Goal: Task Accomplishment & Management: Use online tool/utility

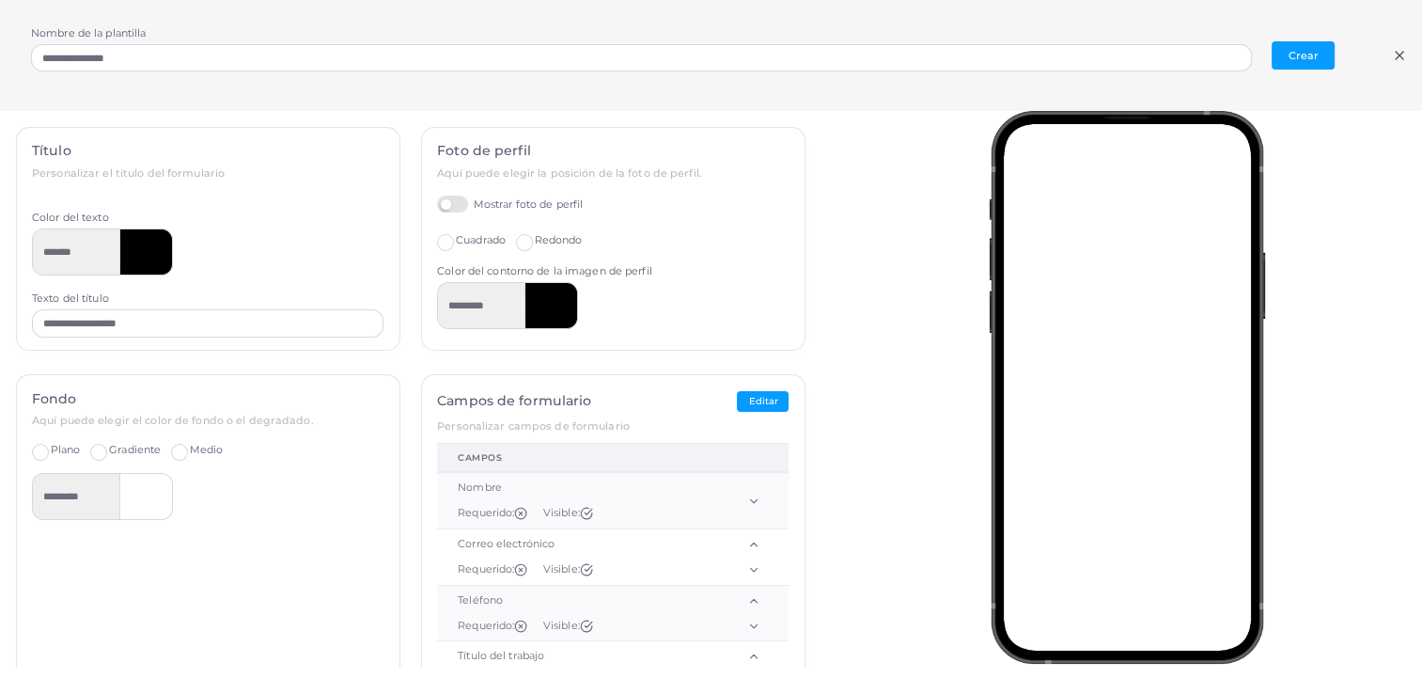
click at [445, 209] on label "Mostrar foto de perfil" at bounding box center [510, 204] width 146 height 18
click at [447, 196] on label "Mostrar foto de perfil" at bounding box center [510, 204] width 146 height 18
click at [456, 242] on label "Cuadrado" at bounding box center [481, 240] width 50 height 15
click at [535, 242] on label "Redondo" at bounding box center [559, 240] width 48 height 15
click at [456, 243] on label "Cuadrado" at bounding box center [481, 240] width 50 height 15
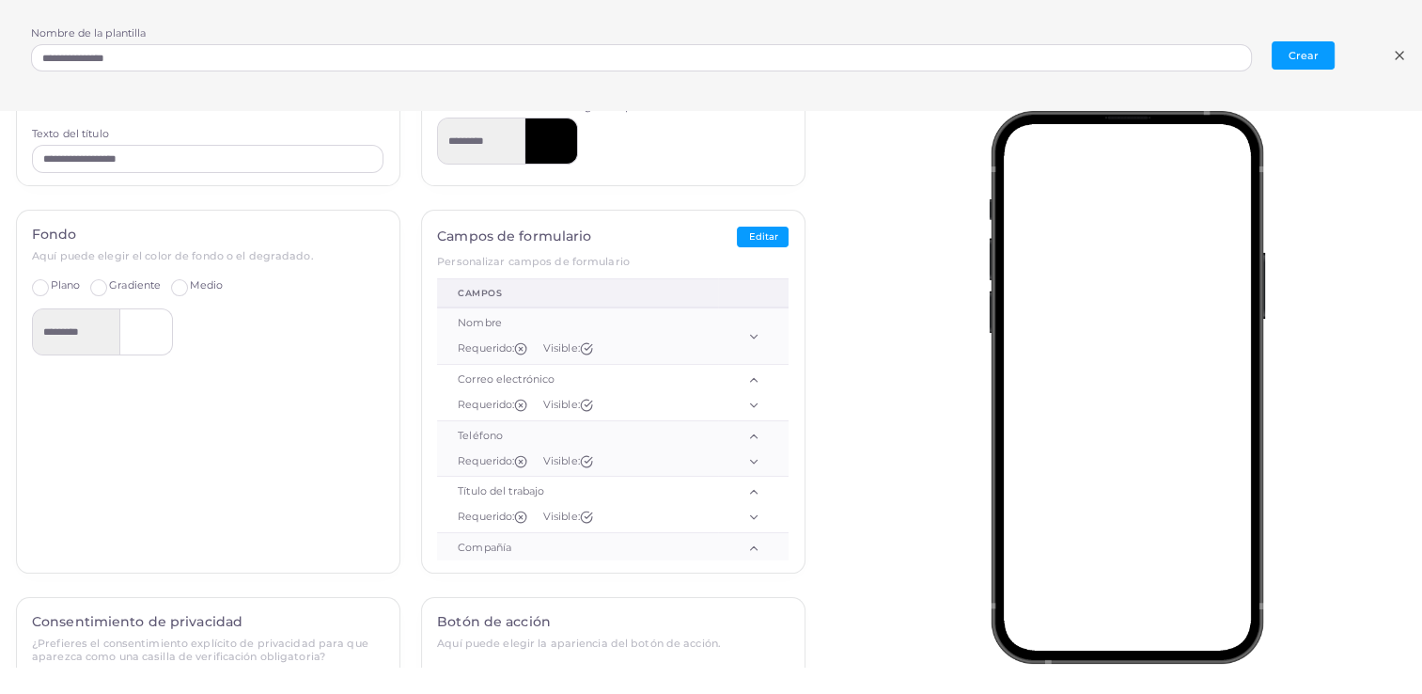
scroll to position [188, 0]
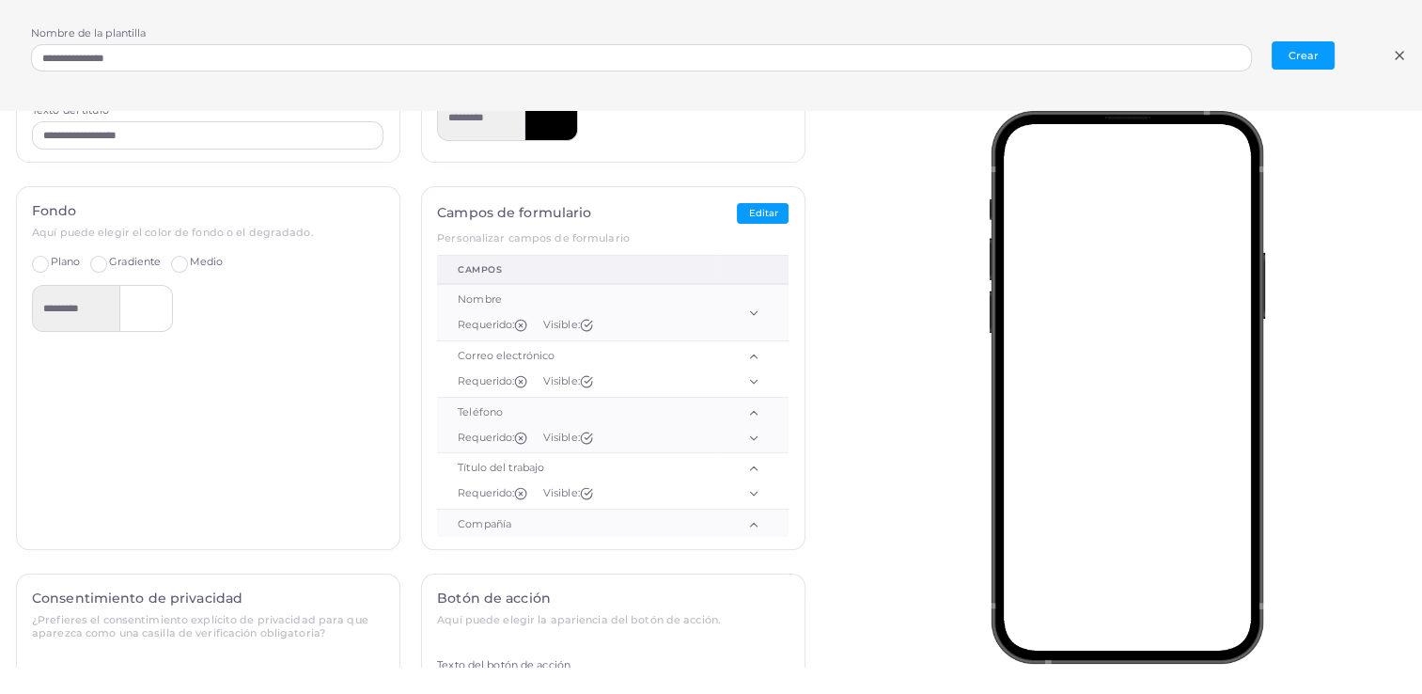
click at [109, 265] on label "Gradiente" at bounding box center [135, 262] width 52 height 15
click at [190, 267] on label "Medio" at bounding box center [207, 262] width 34 height 15
click at [51, 265] on label "Plano" at bounding box center [66, 262] width 30 height 15
click at [109, 262] on label "Gradiente" at bounding box center [135, 262] width 52 height 15
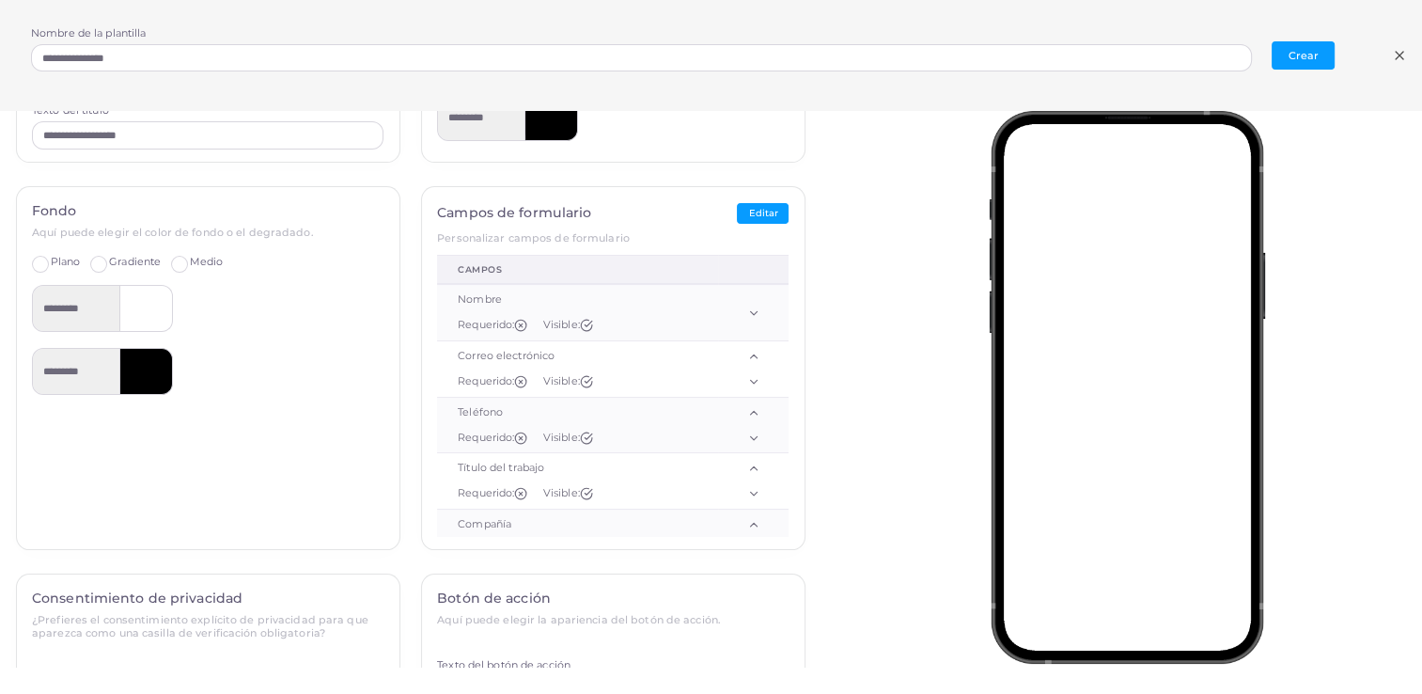
click at [190, 260] on label "Medio" at bounding box center [207, 262] width 34 height 15
click at [109, 265] on label "Gradiente" at bounding box center [135, 262] width 52 height 15
click at [51, 265] on label "Plano" at bounding box center [66, 262] width 30 height 15
click at [109, 261] on label "Gradiente" at bounding box center [135, 262] width 52 height 15
click at [237, 374] on div "*********" at bounding box center [207, 371] width 351 height 47
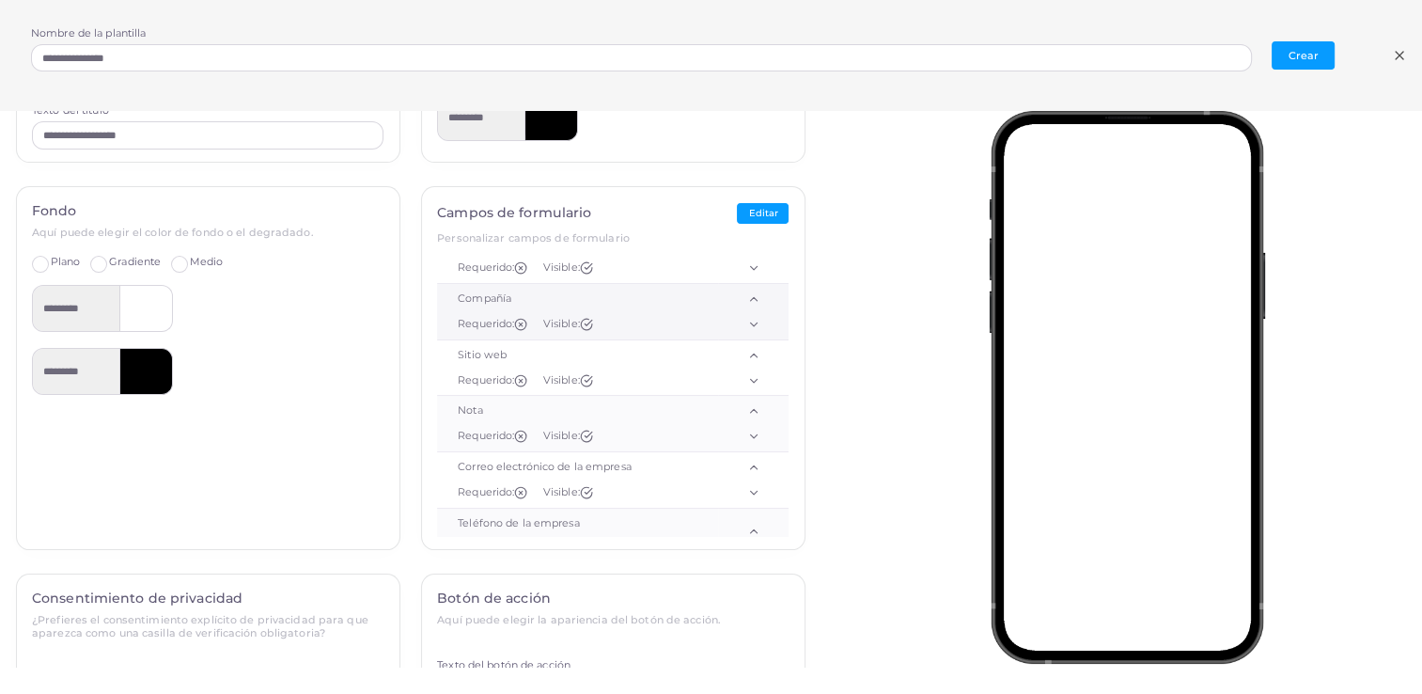
scroll to position [260, 0]
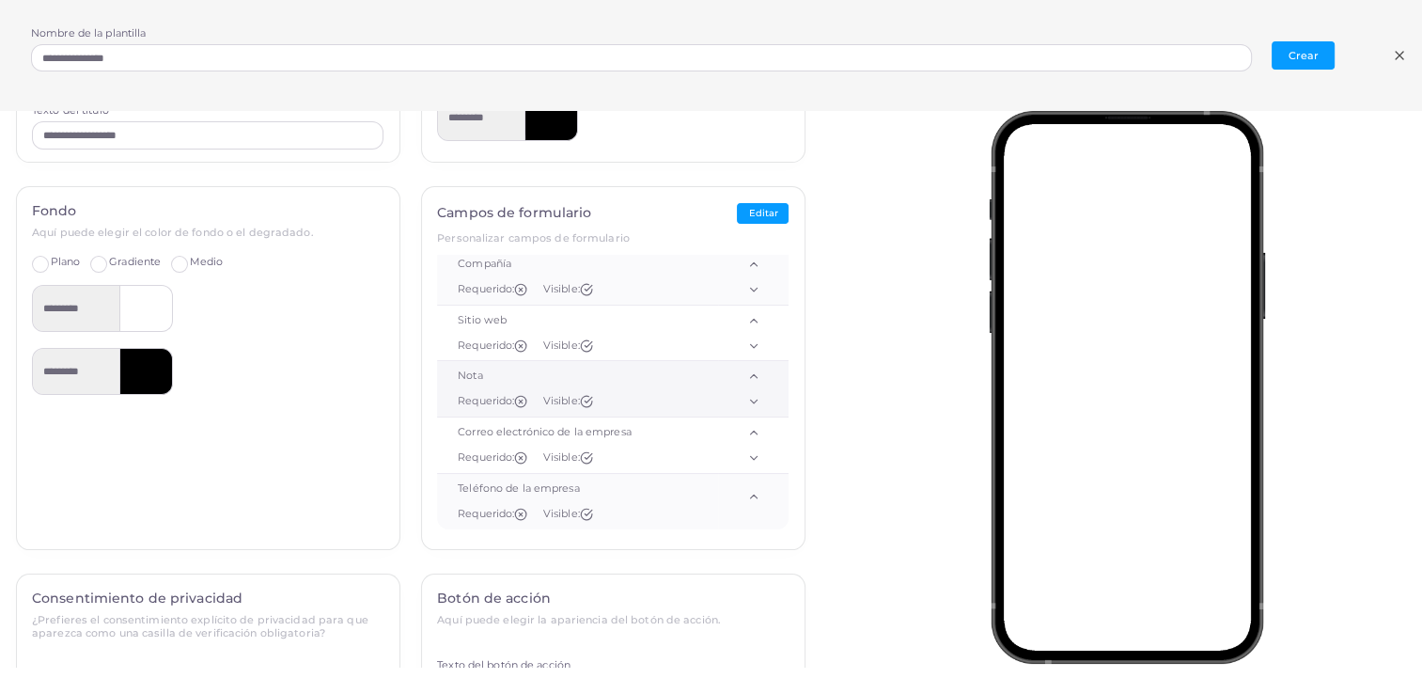
click at [514, 398] on icon at bounding box center [520, 401] width 13 height 13
click at [580, 400] on icon at bounding box center [586, 401] width 13 height 13
click at [747, 399] on icon at bounding box center [753, 401] width 13 height 13
click at [747, 374] on icon at bounding box center [753, 375] width 13 height 13
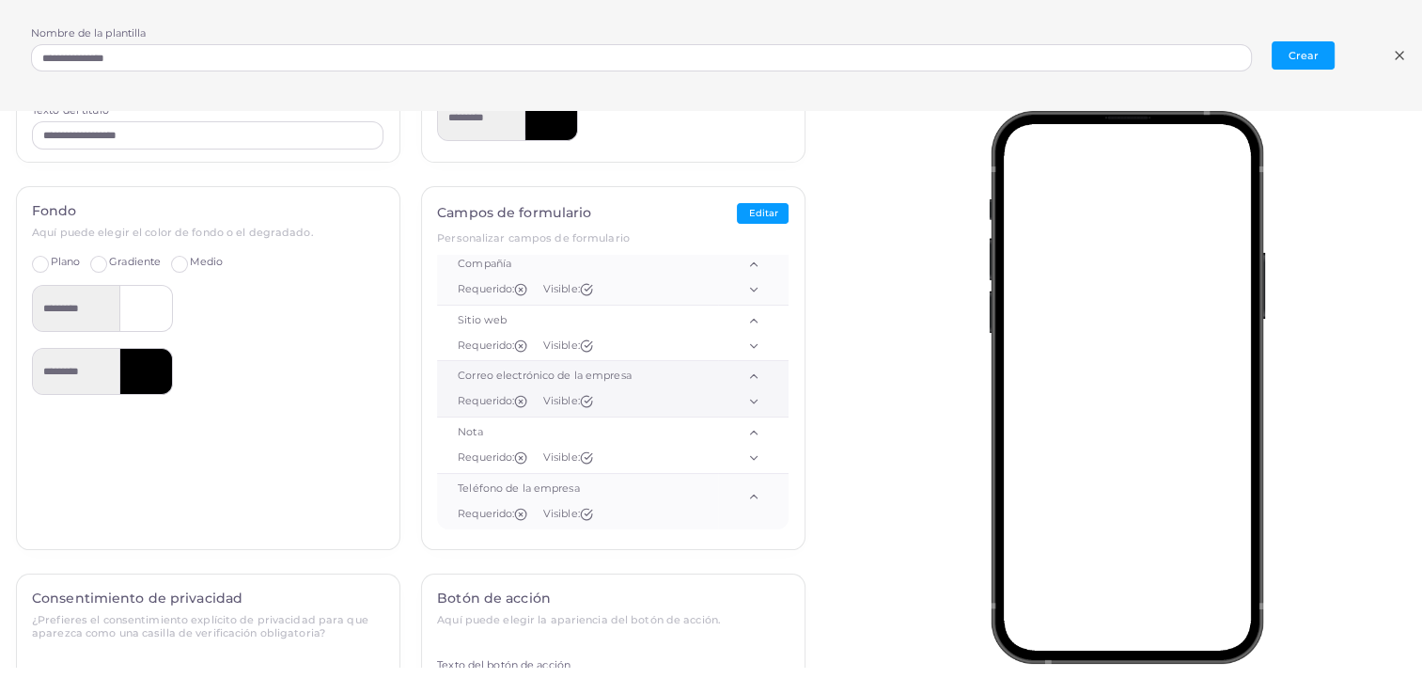
click at [747, 374] on icon at bounding box center [753, 375] width 13 height 13
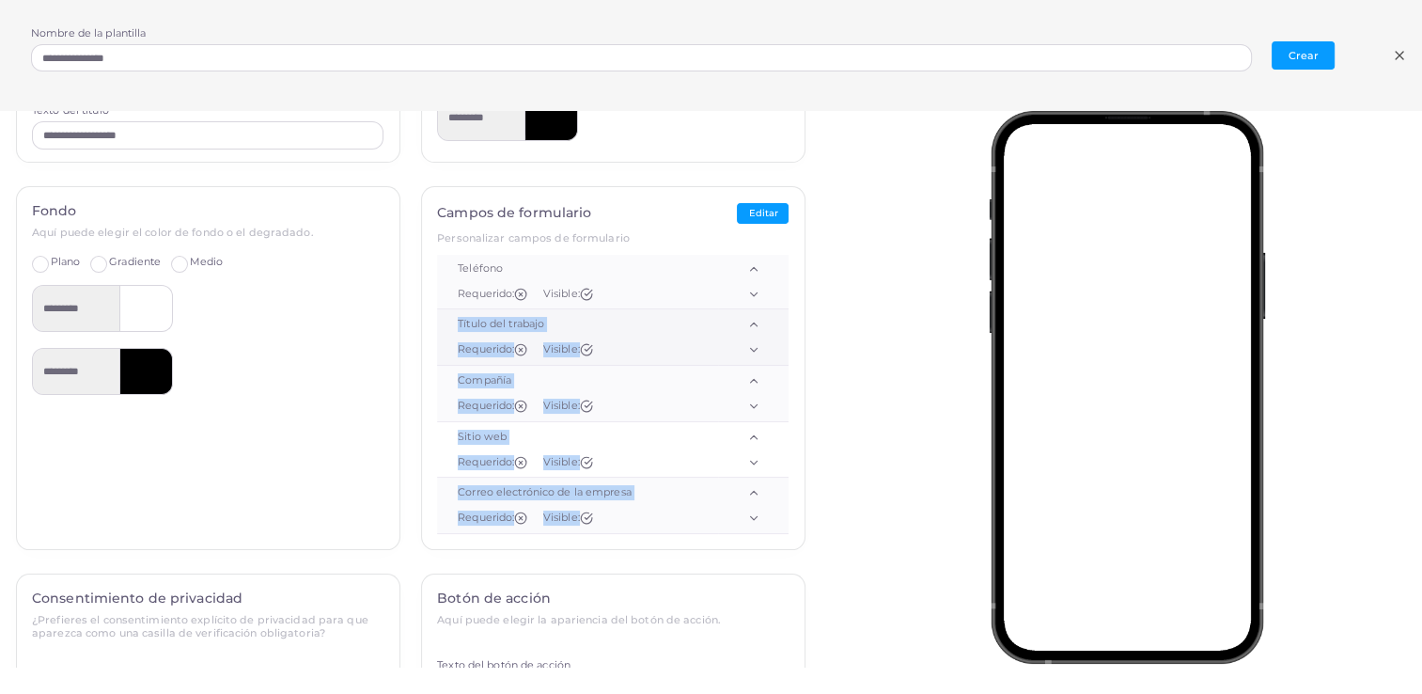
drag, startPoint x: 726, startPoint y: 374, endPoint x: 755, endPoint y: 257, distance: 119.9
click at [755, 257] on tbody "Nombre Requerido: Visible: Correo electrónico Requerido: Visible: Teléfono Requ…" at bounding box center [612, 392] width 351 height 505
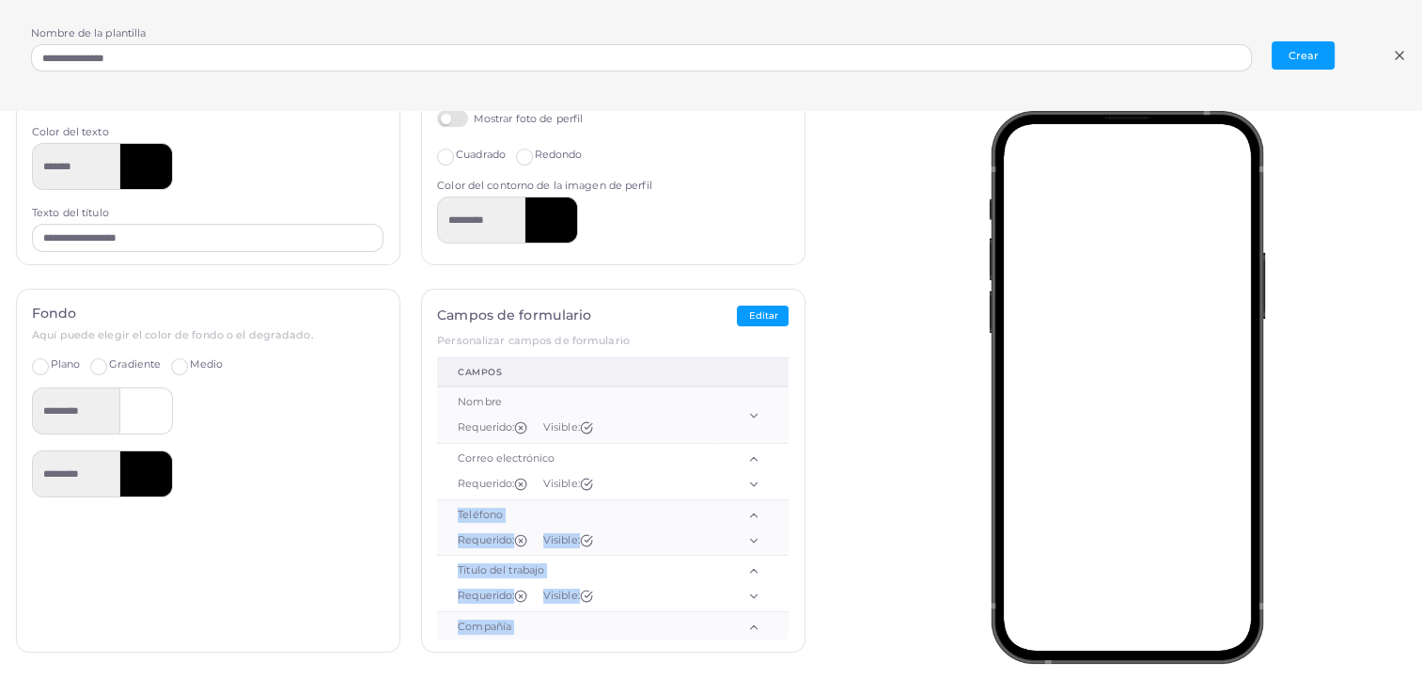
scroll to position [188, 0]
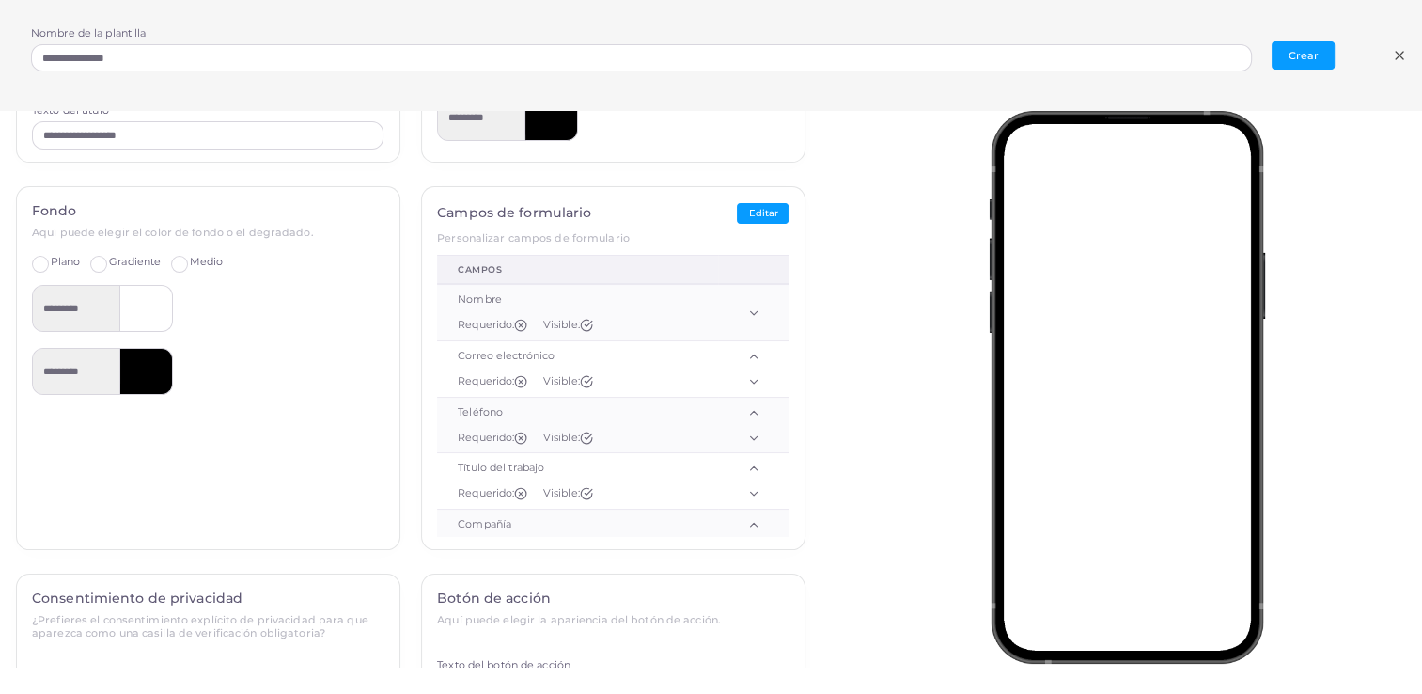
click at [654, 227] on div "Campos de formulario Editar Personalizar campos de formulario Campos Nombre Req…" at bounding box center [613, 368] width 382 height 362
click at [586, 327] on icon at bounding box center [586, 325] width 11 height 11
click at [581, 321] on icon at bounding box center [586, 325] width 11 height 11
click at [515, 323] on icon at bounding box center [520, 325] width 13 height 13
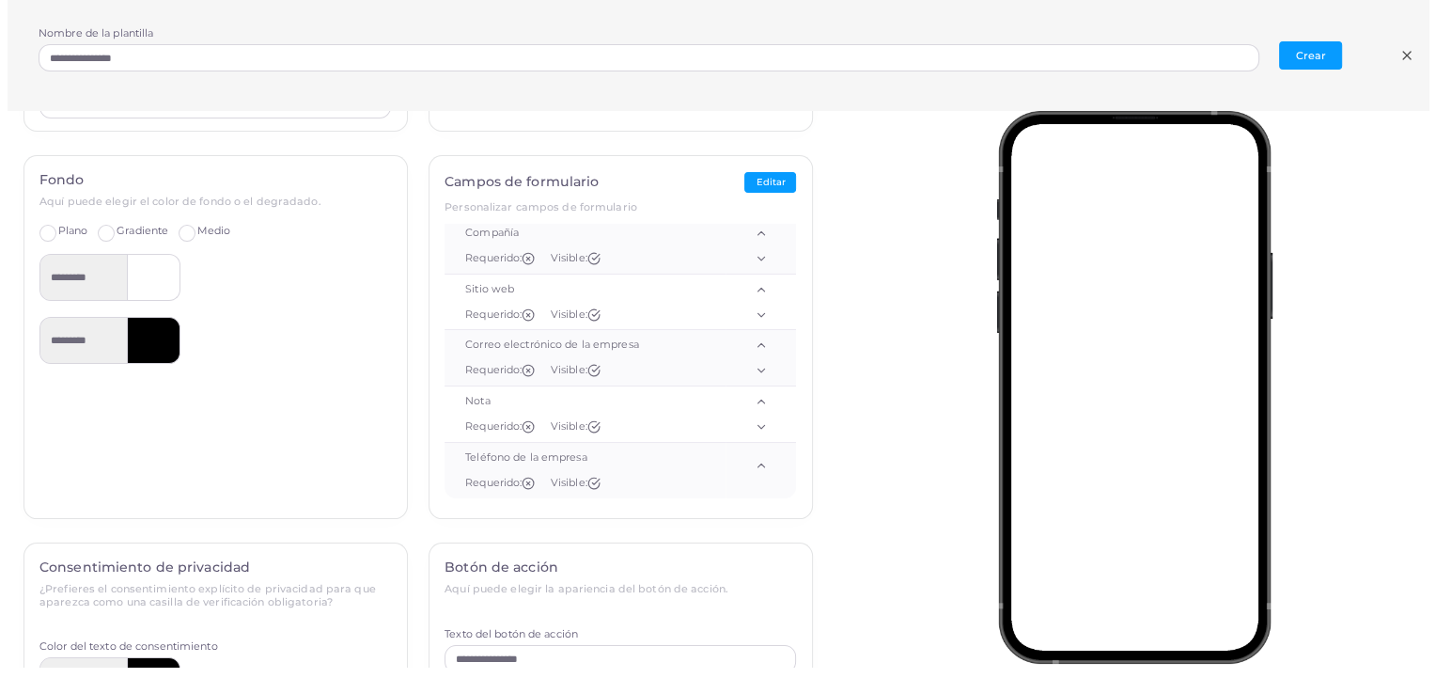
scroll to position [0, 0]
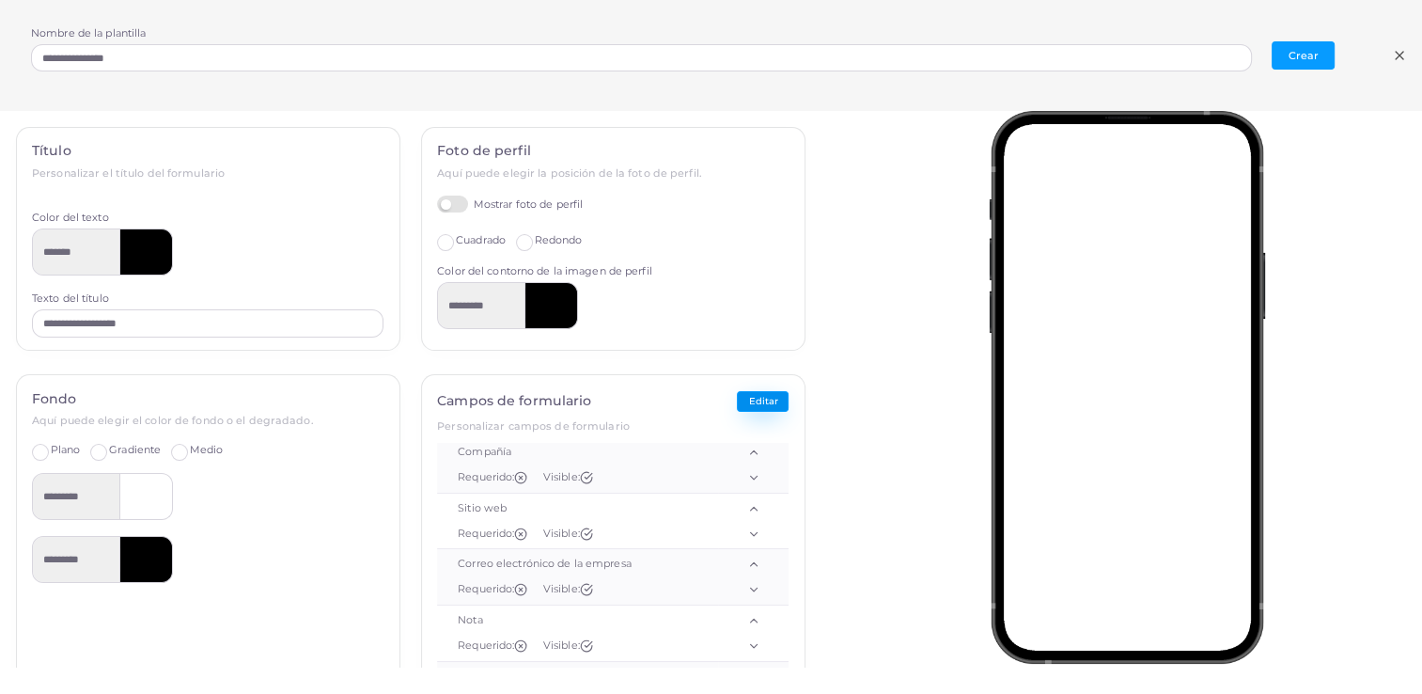
click at [768, 400] on button "Editar" at bounding box center [763, 402] width 52 height 22
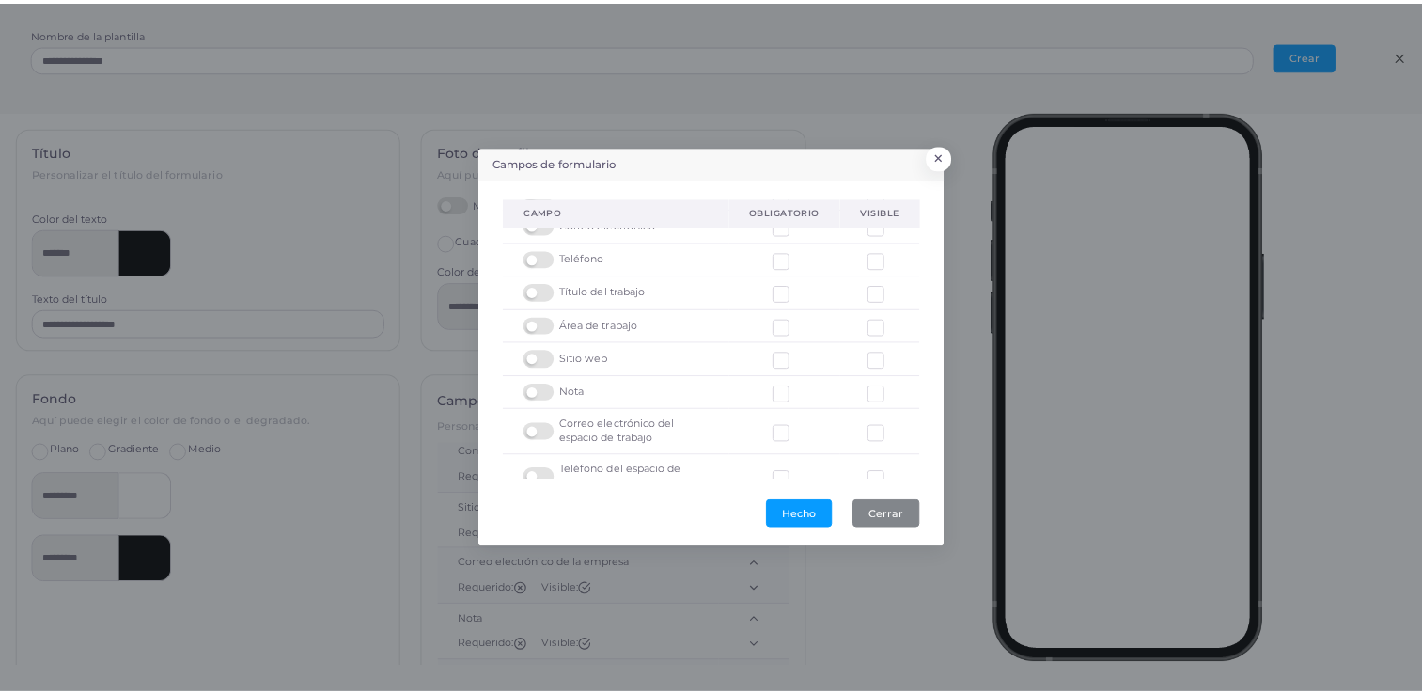
scroll to position [81, 0]
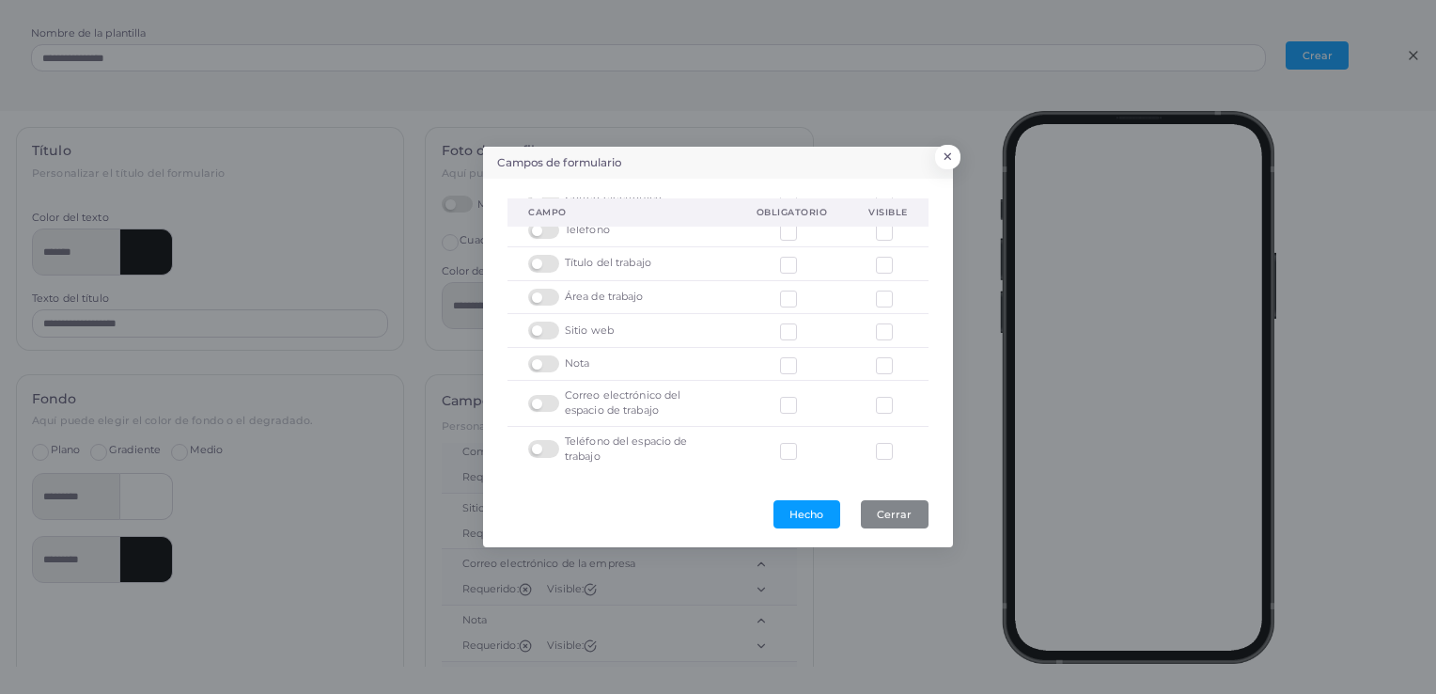
click at [803, 325] on label at bounding box center [803, 325] width 0 height 0
click at [899, 325] on label at bounding box center [899, 325] width 0 height 0
click at [803, 358] on label at bounding box center [803, 358] width 0 height 0
click at [899, 358] on label at bounding box center [899, 358] width 0 height 0
click at [803, 444] on label at bounding box center [803, 444] width 0 height 0
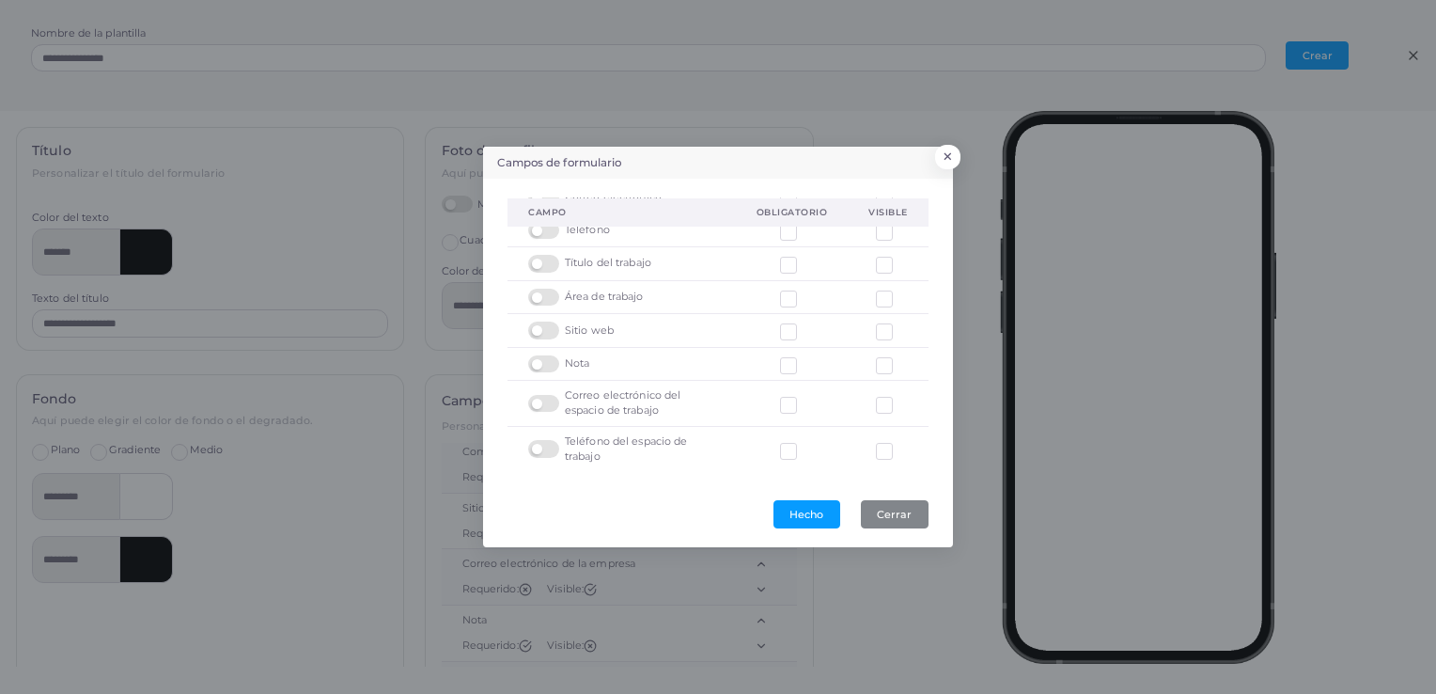
click at [803, 398] on label at bounding box center [803, 398] width 0 height 0
click at [899, 398] on label at bounding box center [899, 398] width 0 height 0
click at [899, 444] on label at bounding box center [899, 444] width 0 height 0
click at [899, 358] on label at bounding box center [899, 358] width 0 height 0
click at [803, 358] on label at bounding box center [803, 358] width 0 height 0
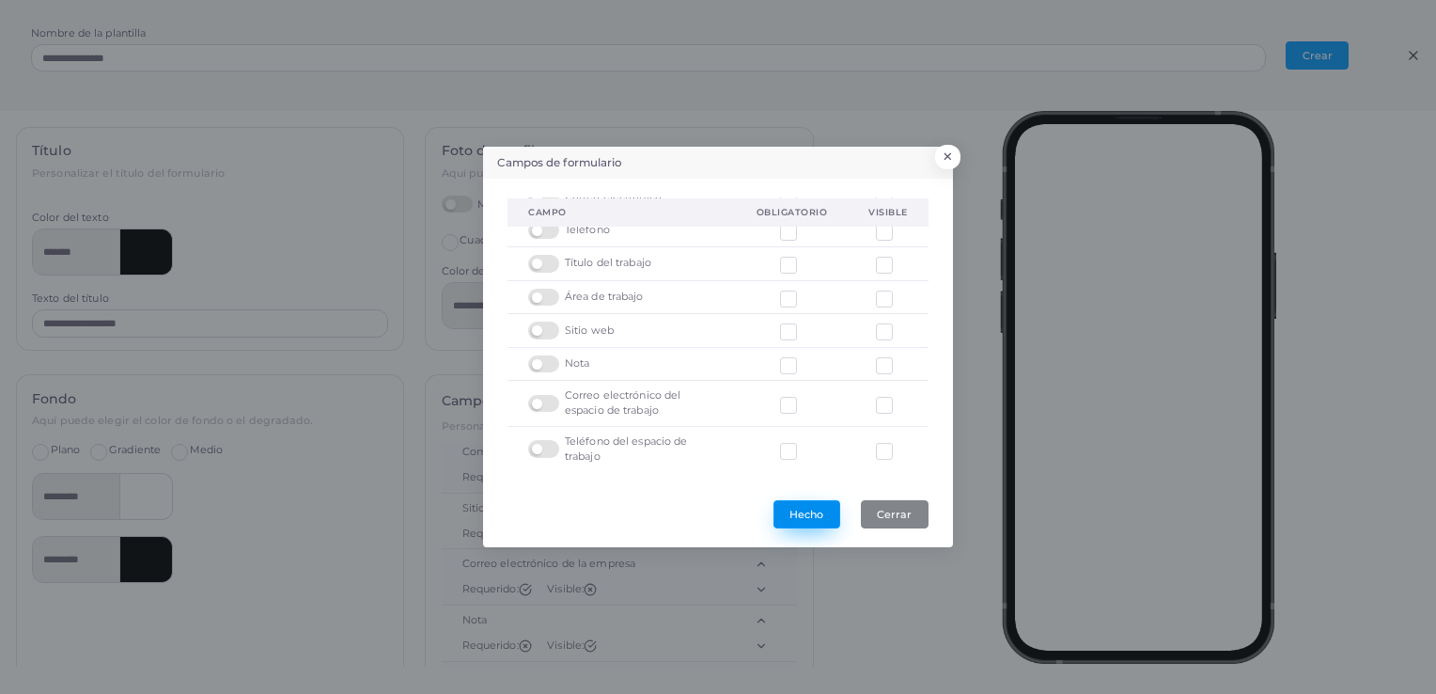
click at [786, 510] on button "Hecho" at bounding box center [806, 514] width 67 height 28
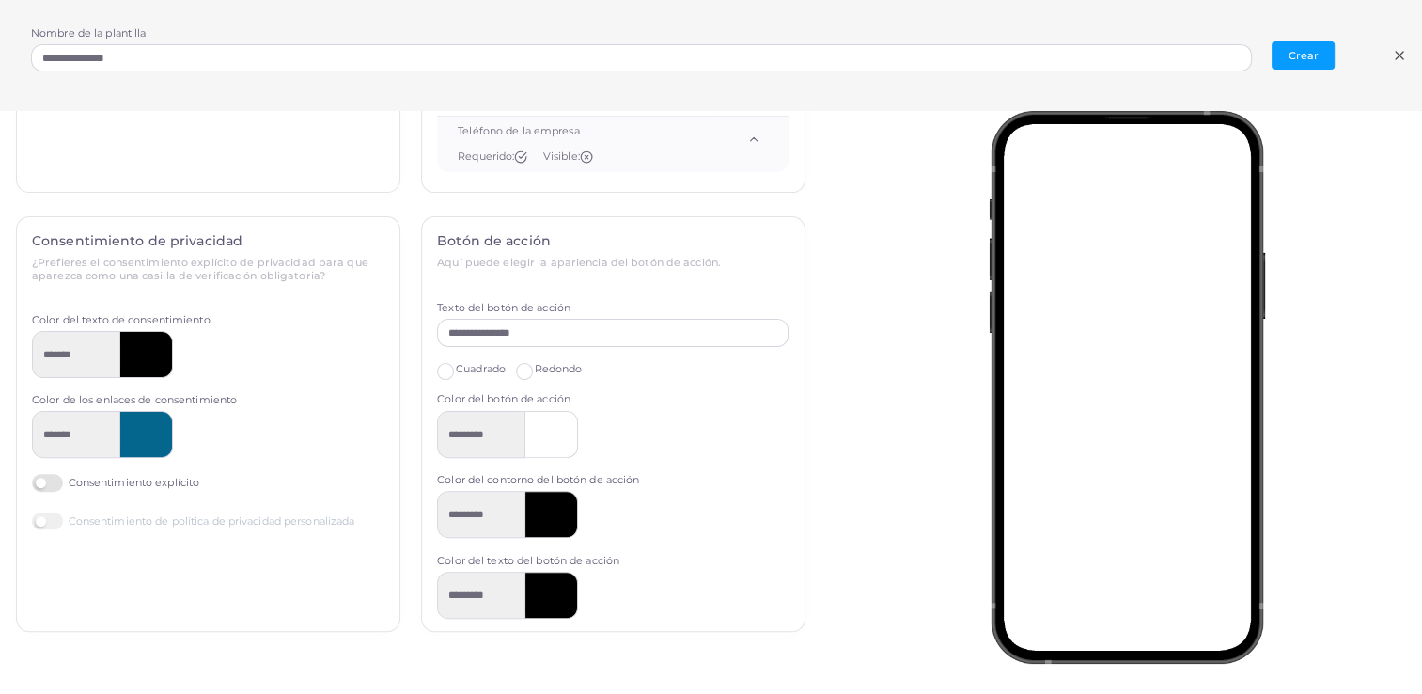
scroll to position [548, 0]
click at [41, 479] on label "Consentimiento explícito" at bounding box center [115, 480] width 167 height 18
click at [45, 479] on label "Consentimiento explícito" at bounding box center [115, 480] width 167 height 18
click at [131, 363] on div at bounding box center [146, 351] width 53 height 47
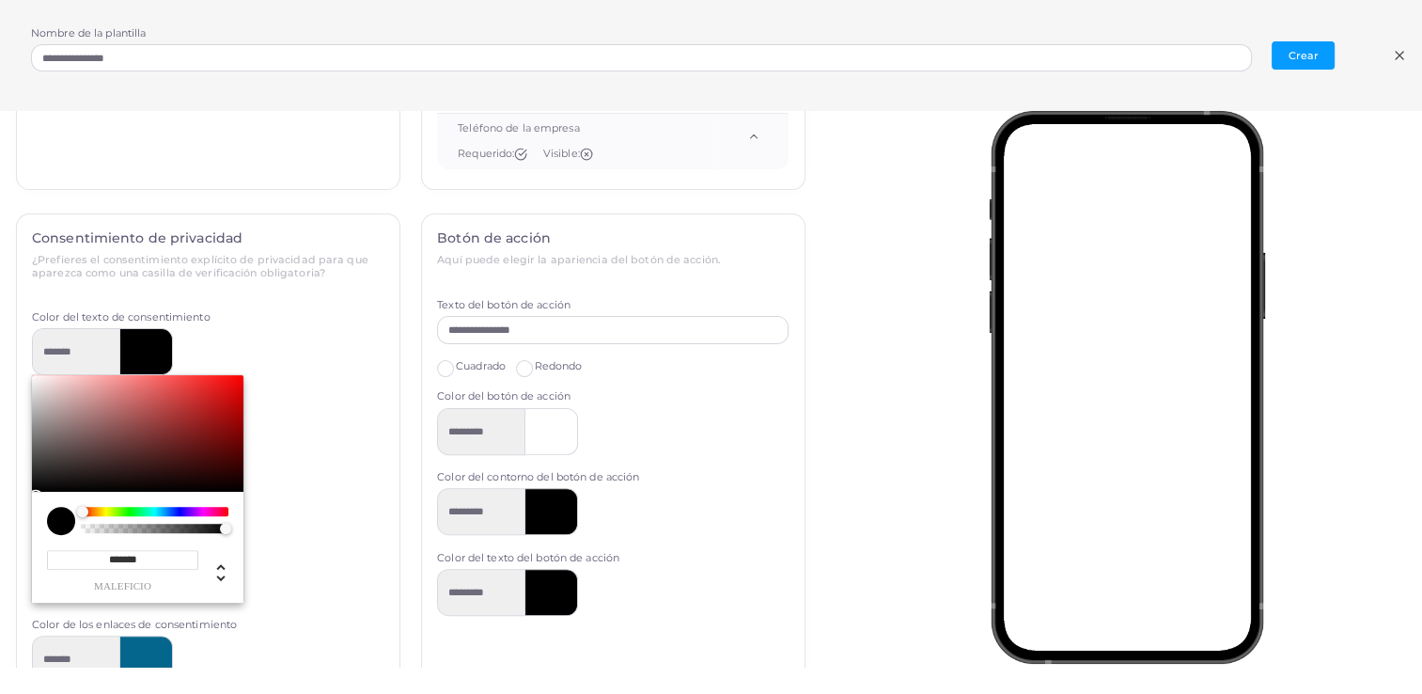
type input "*********"
click at [182, 509] on div "Selector de color cromado" at bounding box center [155, 511] width 144 height 9
click at [301, 536] on div "********* ******* maleficio * r * g * b * a * h ** s ** l * a" at bounding box center [207, 465] width 351 height 274
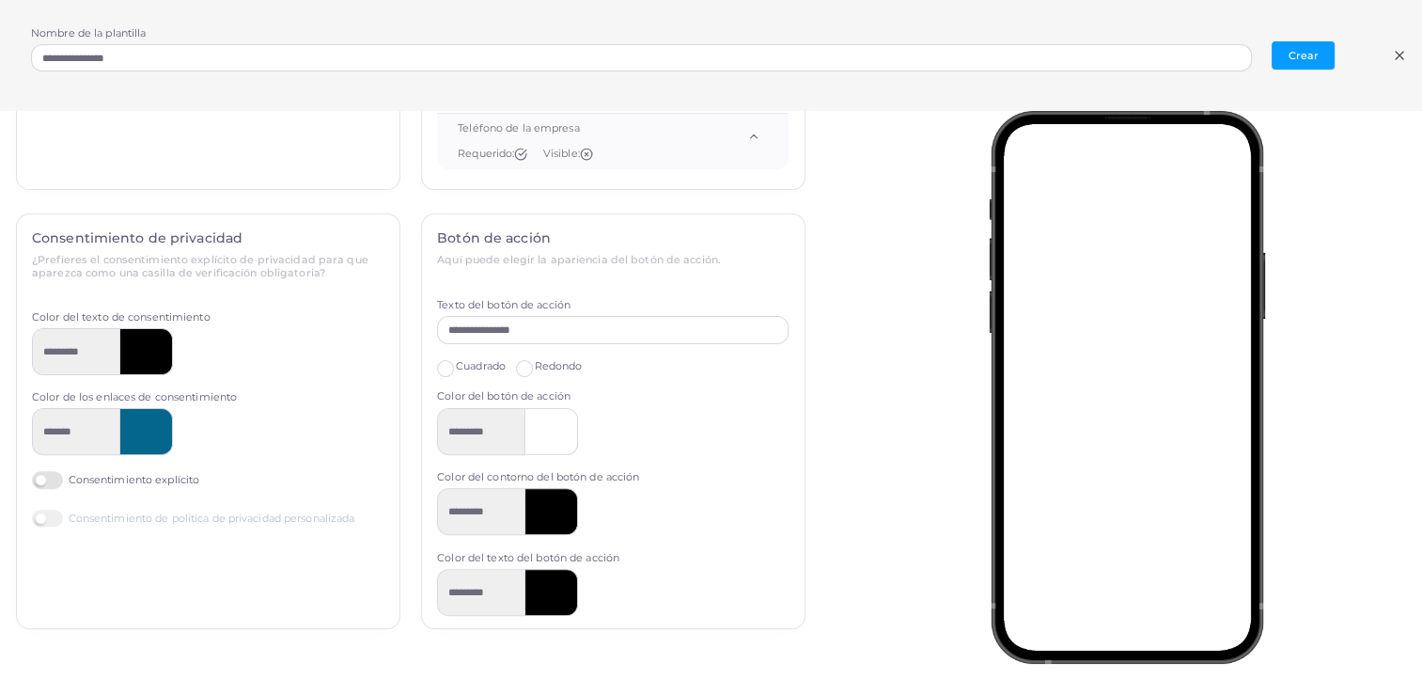
click at [456, 368] on label "Cuadrado" at bounding box center [481, 366] width 50 height 15
click at [535, 367] on label "Redondo" at bounding box center [559, 366] width 48 height 15
click at [560, 440] on div at bounding box center [551, 431] width 53 height 47
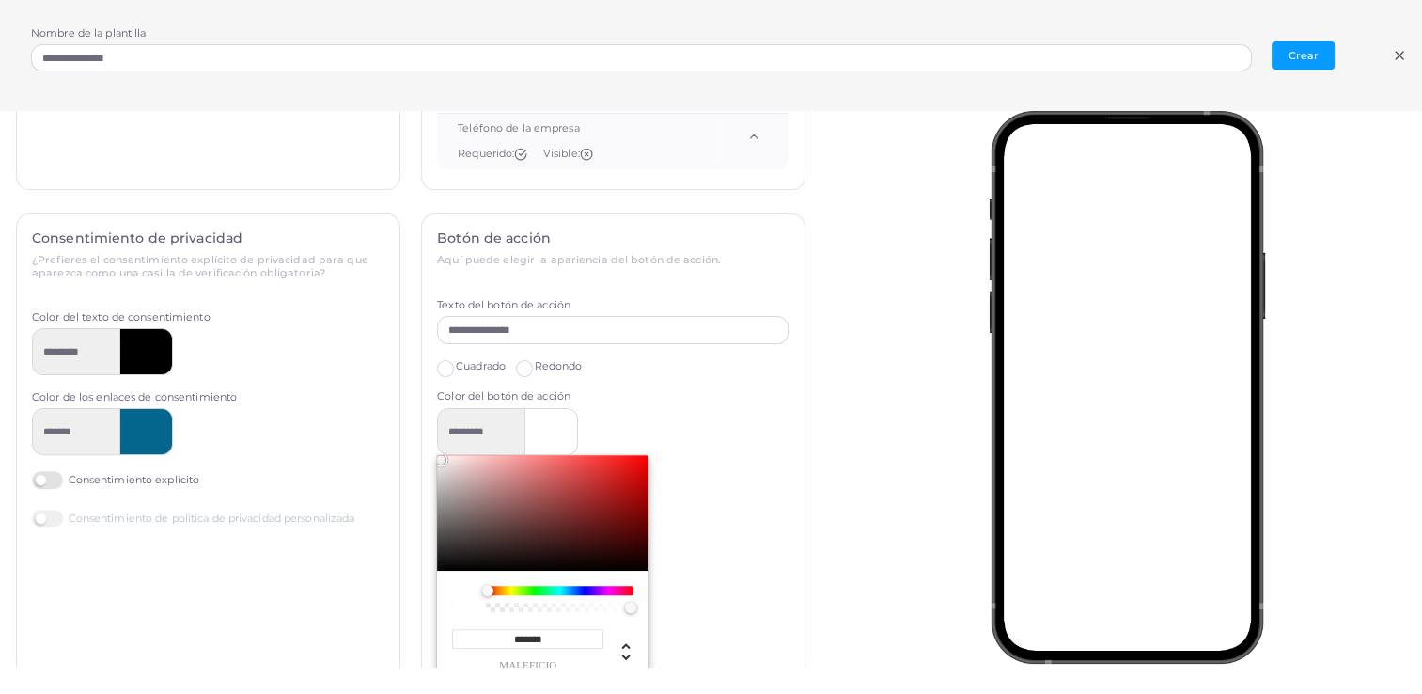
click at [776, 432] on div "**********" at bounding box center [613, 534] width 382 height 641
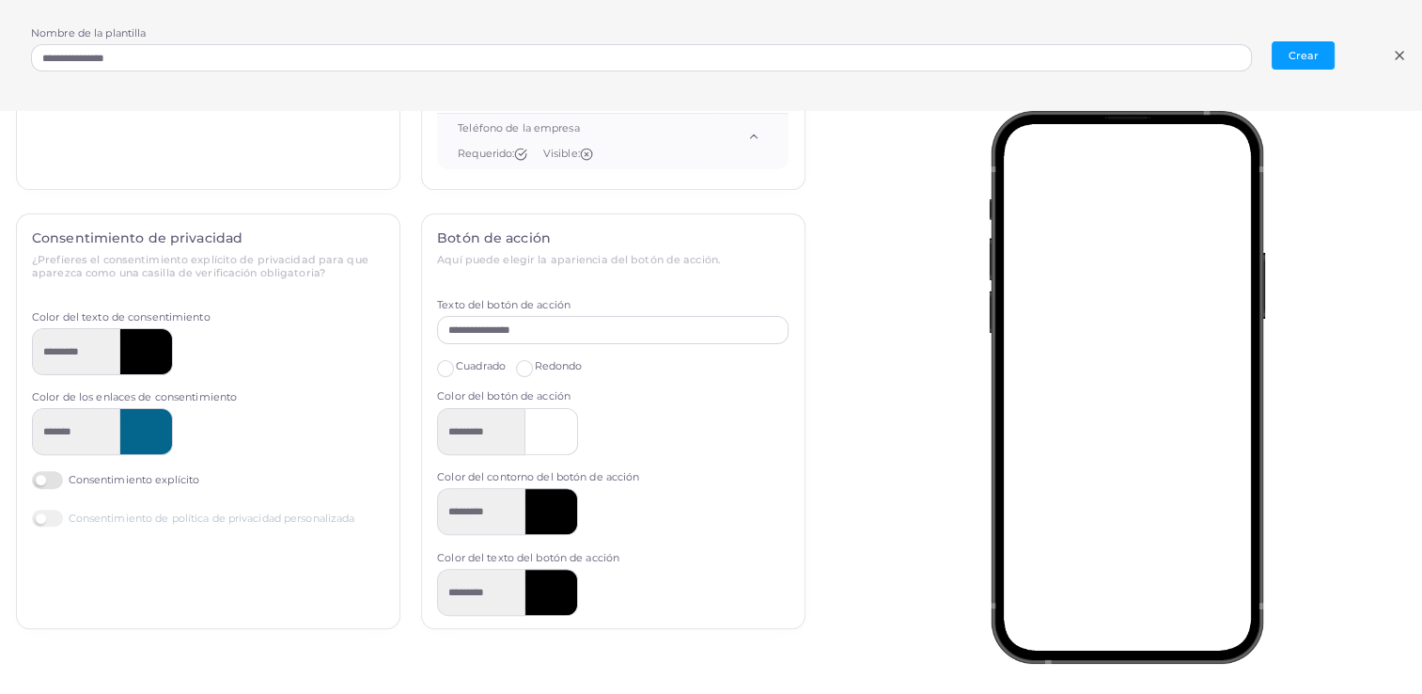
click at [556, 517] on div at bounding box center [551, 511] width 53 height 47
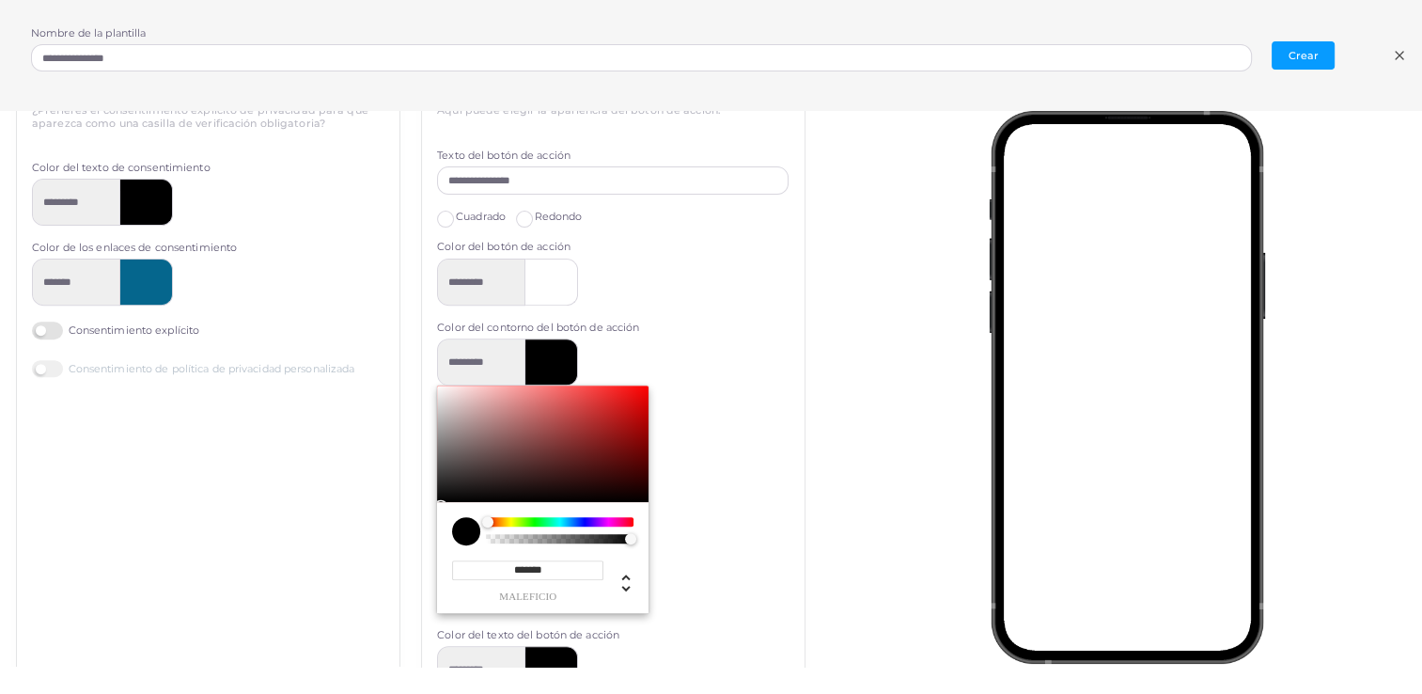
scroll to position [736, 0]
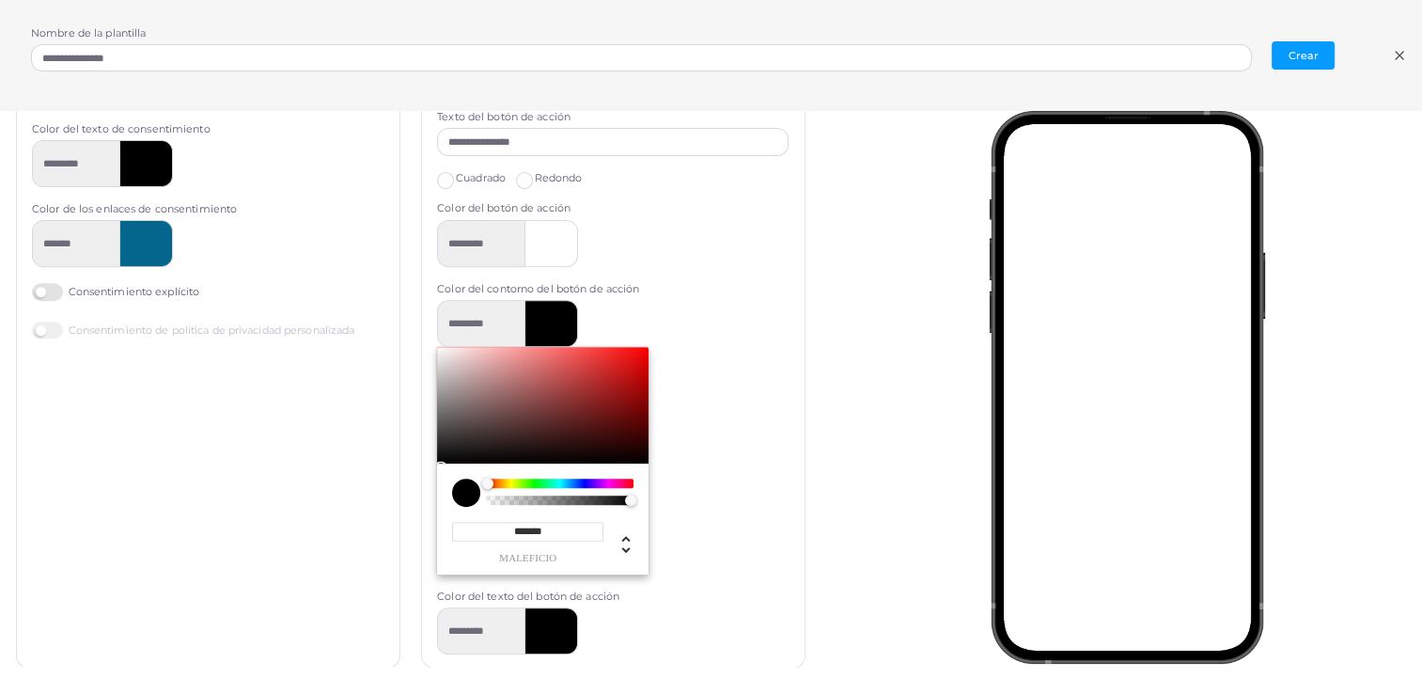
click at [598, 420] on div "Selector de color cromado" at bounding box center [542, 405] width 211 height 117
type input "*********"
type input "*******"
click at [609, 377] on div "Selector de color cromado" at bounding box center [542, 405] width 211 height 117
type input "*********"
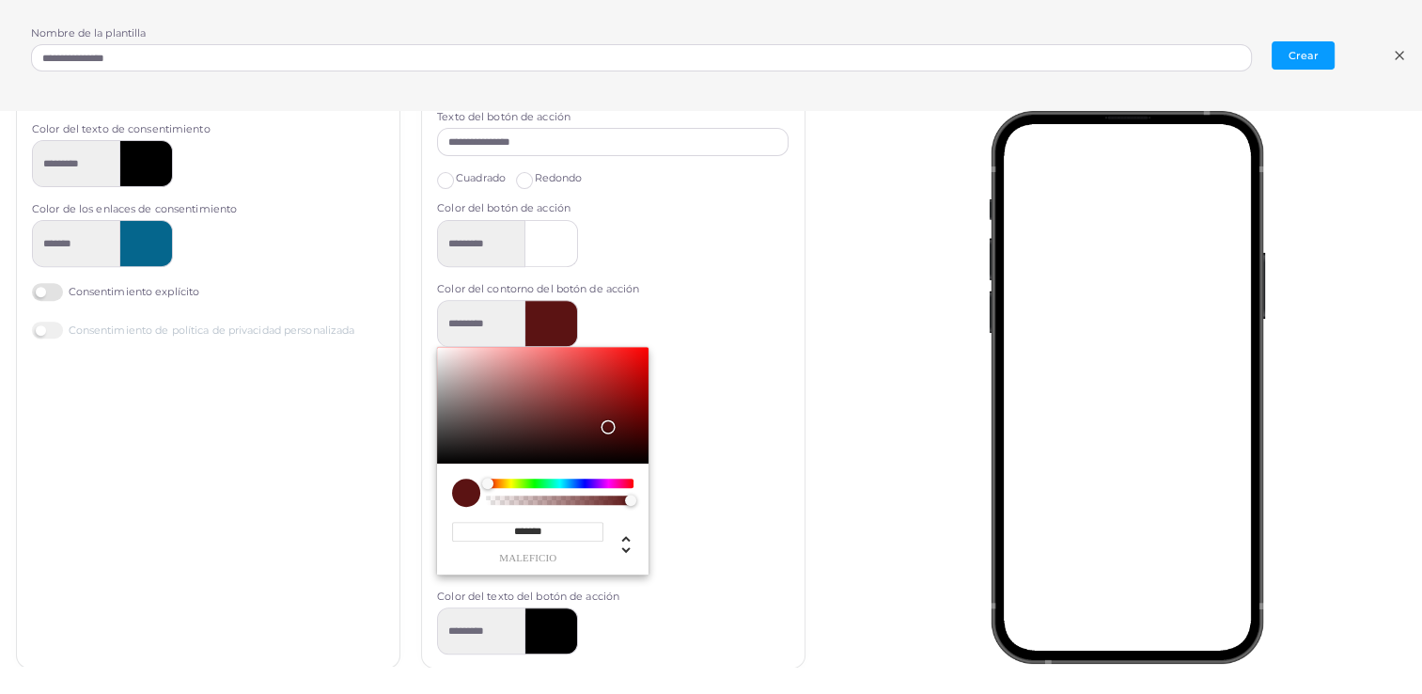
type input "*******"
click at [733, 599] on div "**********" at bounding box center [613, 346] width 382 height 641
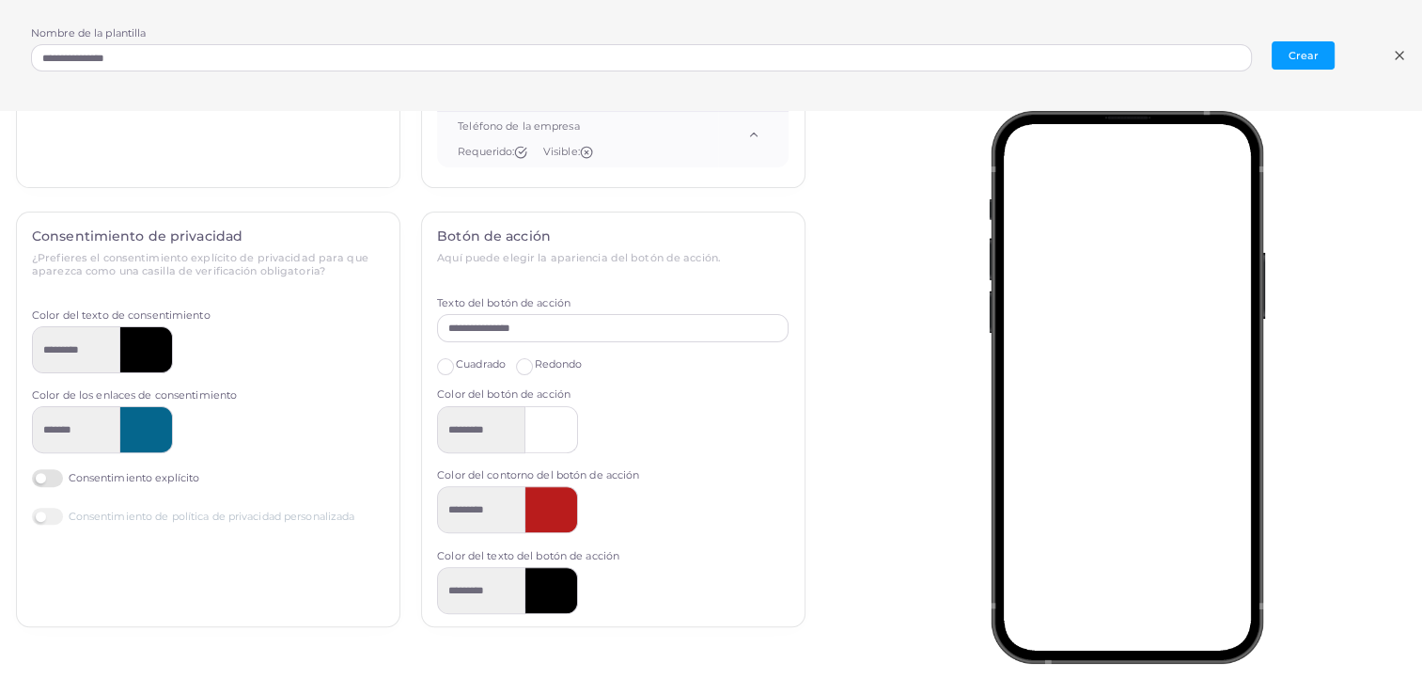
scroll to position [548, 0]
click at [527, 516] on div at bounding box center [551, 511] width 53 height 47
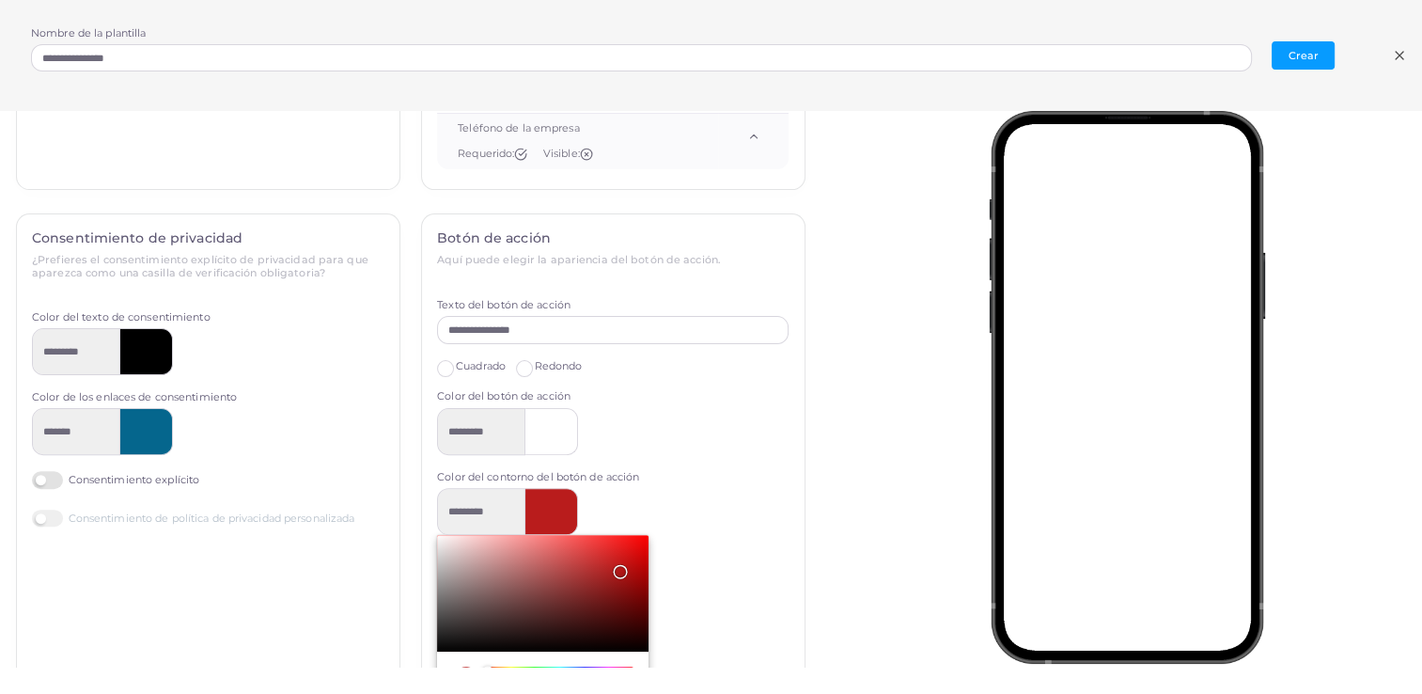
scroll to position [736, 0]
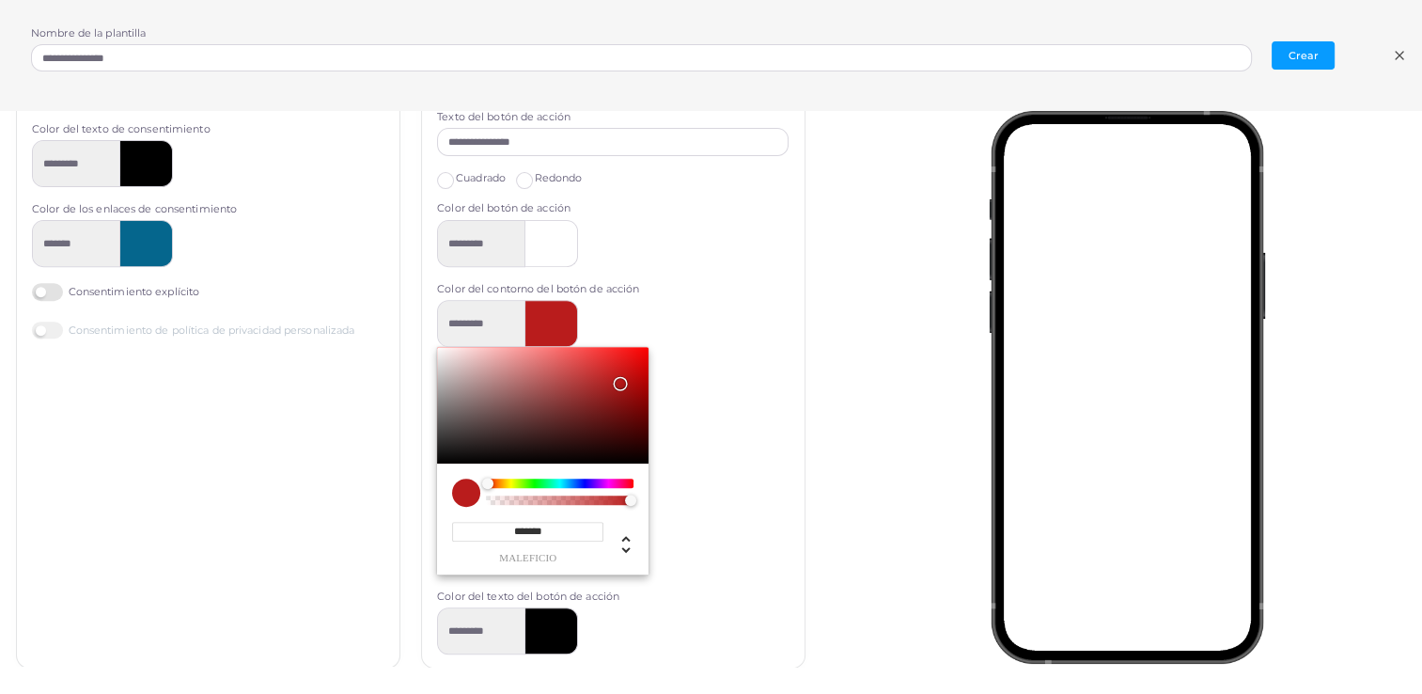
click at [437, 458] on div "Selector de color cromado" at bounding box center [542, 405] width 211 height 117
type input "*********"
type input "*******"
click at [691, 543] on div "********* ******* maleficio * r * g * b * a * h ** s ** l * a" at bounding box center [612, 437] width 351 height 274
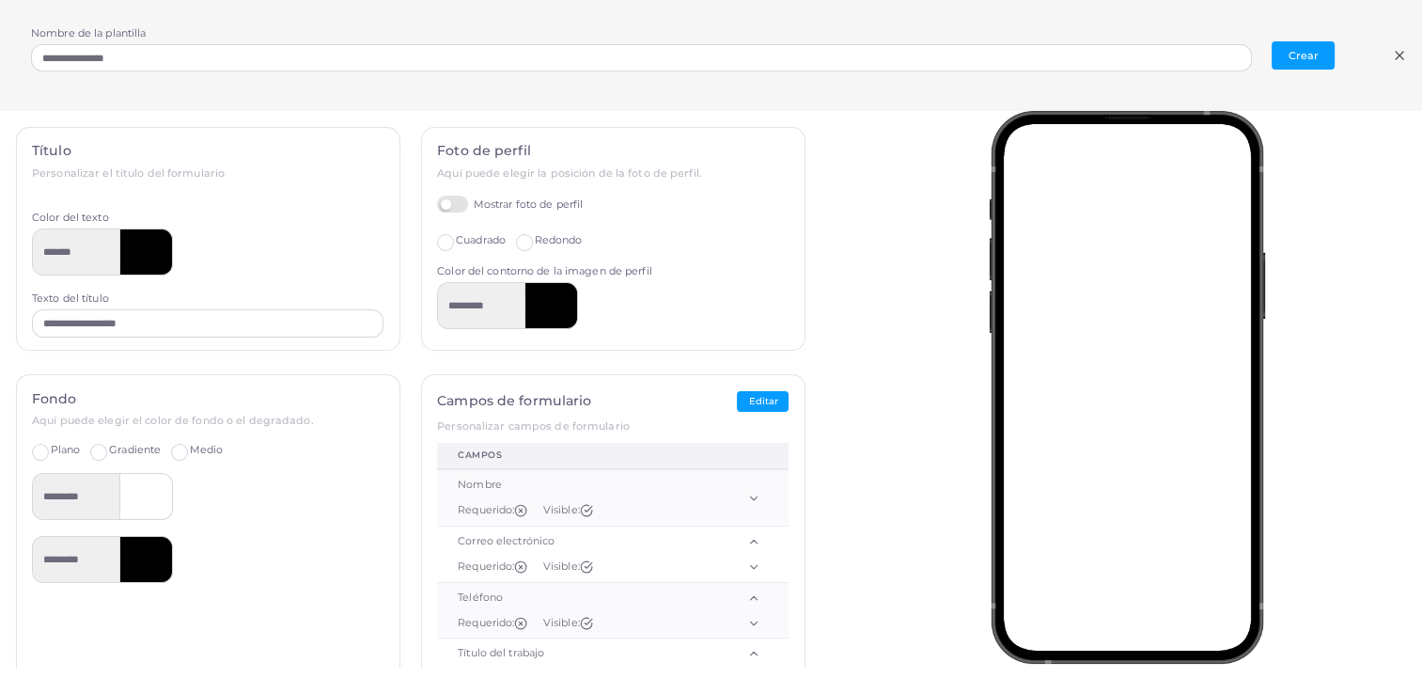
scroll to position [0, 0]
click at [1301, 51] on button "Crear" at bounding box center [1302, 55] width 63 height 28
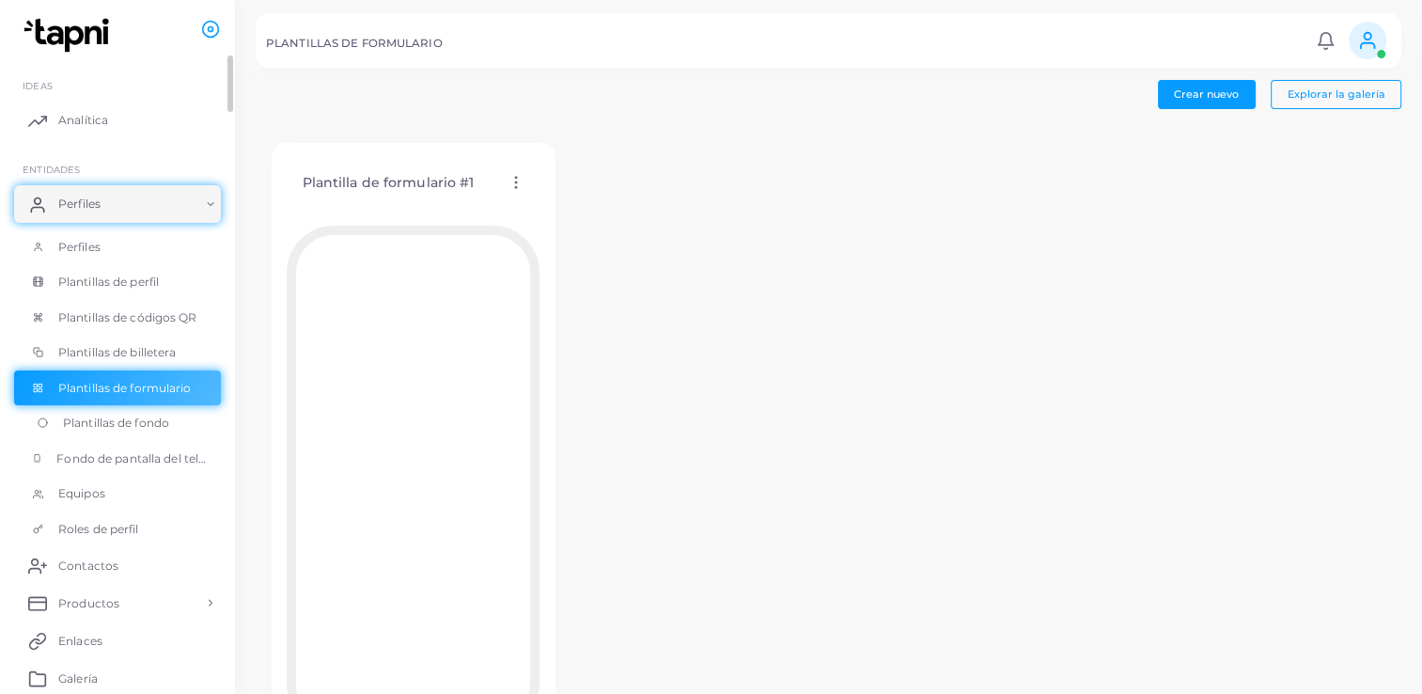
click at [129, 423] on span "Plantillas de fondo" at bounding box center [116, 422] width 106 height 17
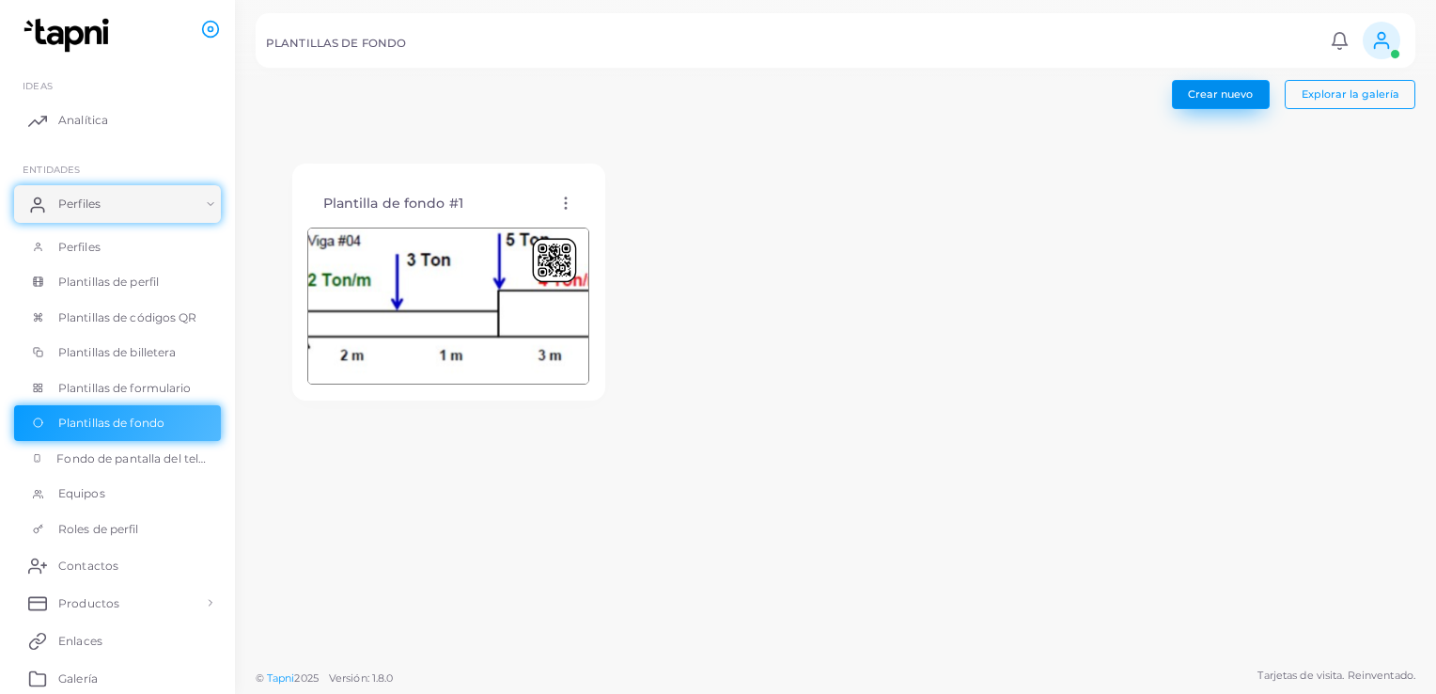
click at [1245, 97] on span "Crear nuevo" at bounding box center [1220, 93] width 65 height 13
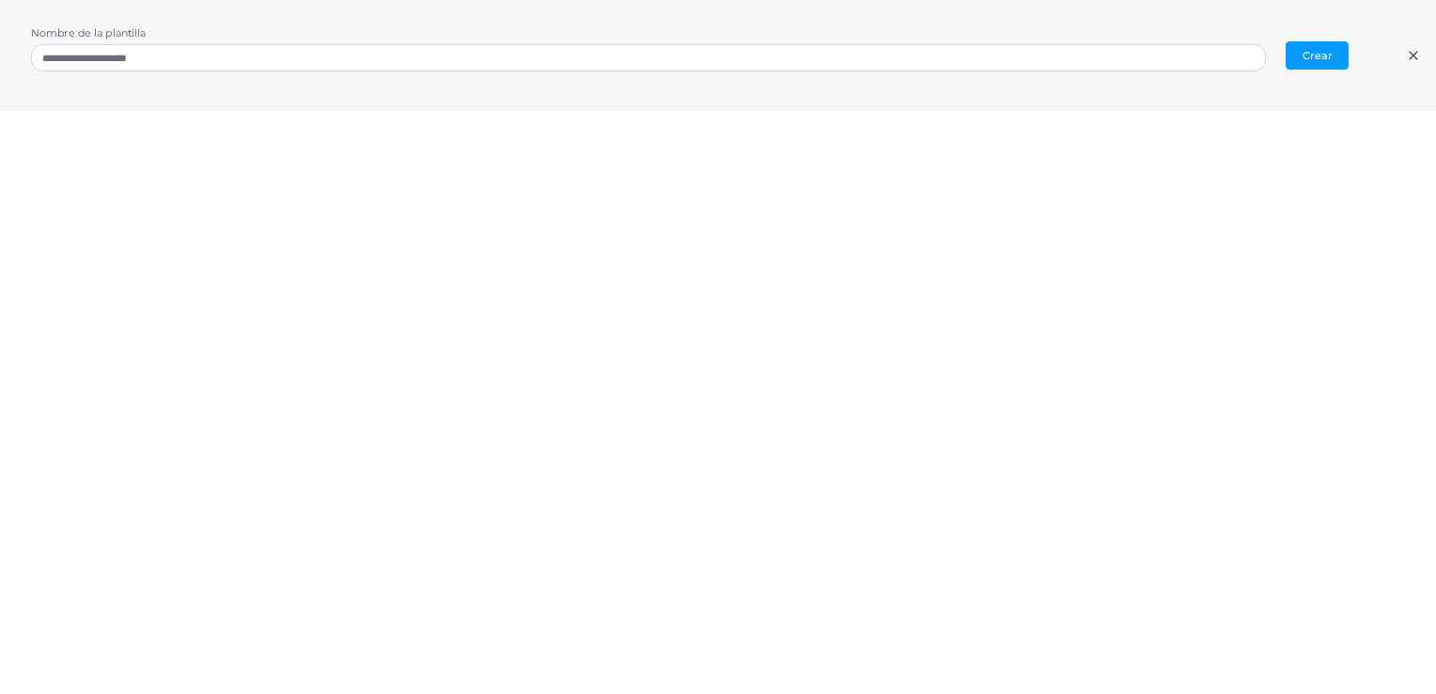
click at [282, 102] on div "**********" at bounding box center [718, 55] width 1436 height 111
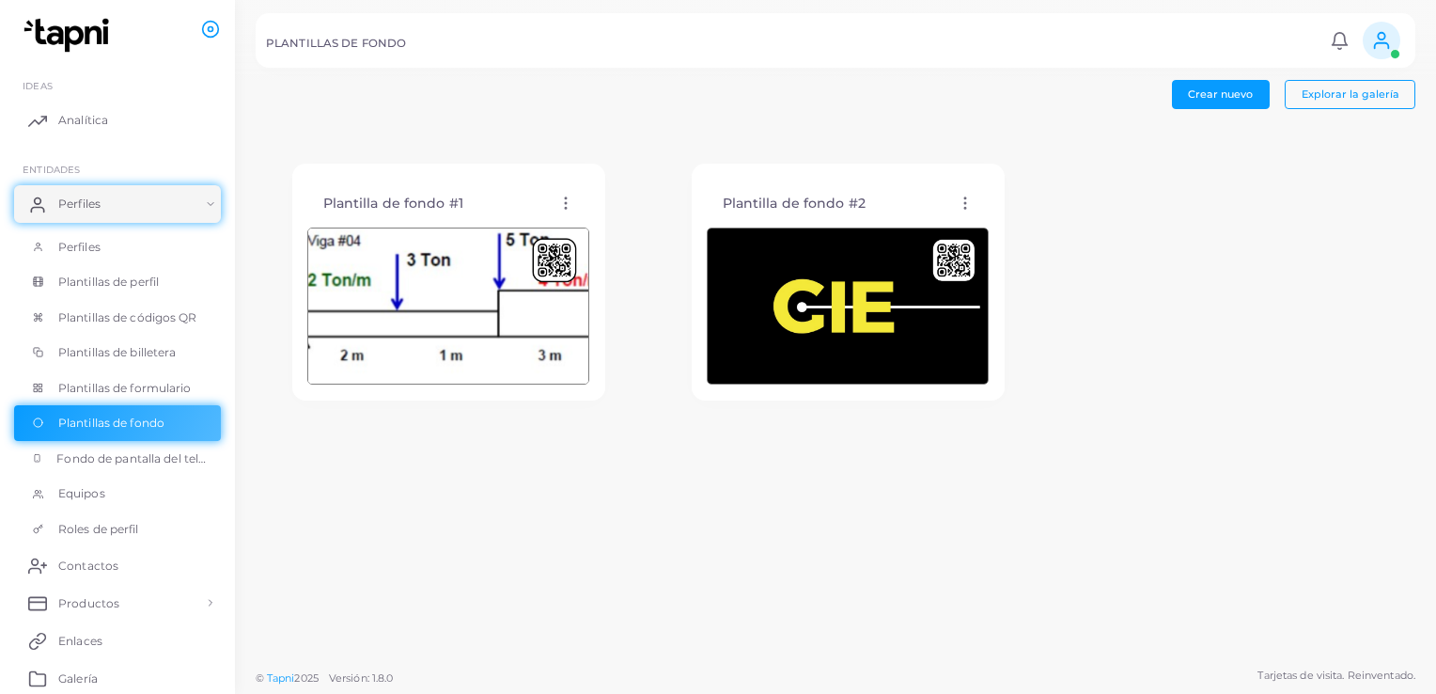
click at [914, 319] on img at bounding box center [848, 306] width 282 height 158
click at [565, 208] on circle at bounding box center [566, 209] width 2 height 2
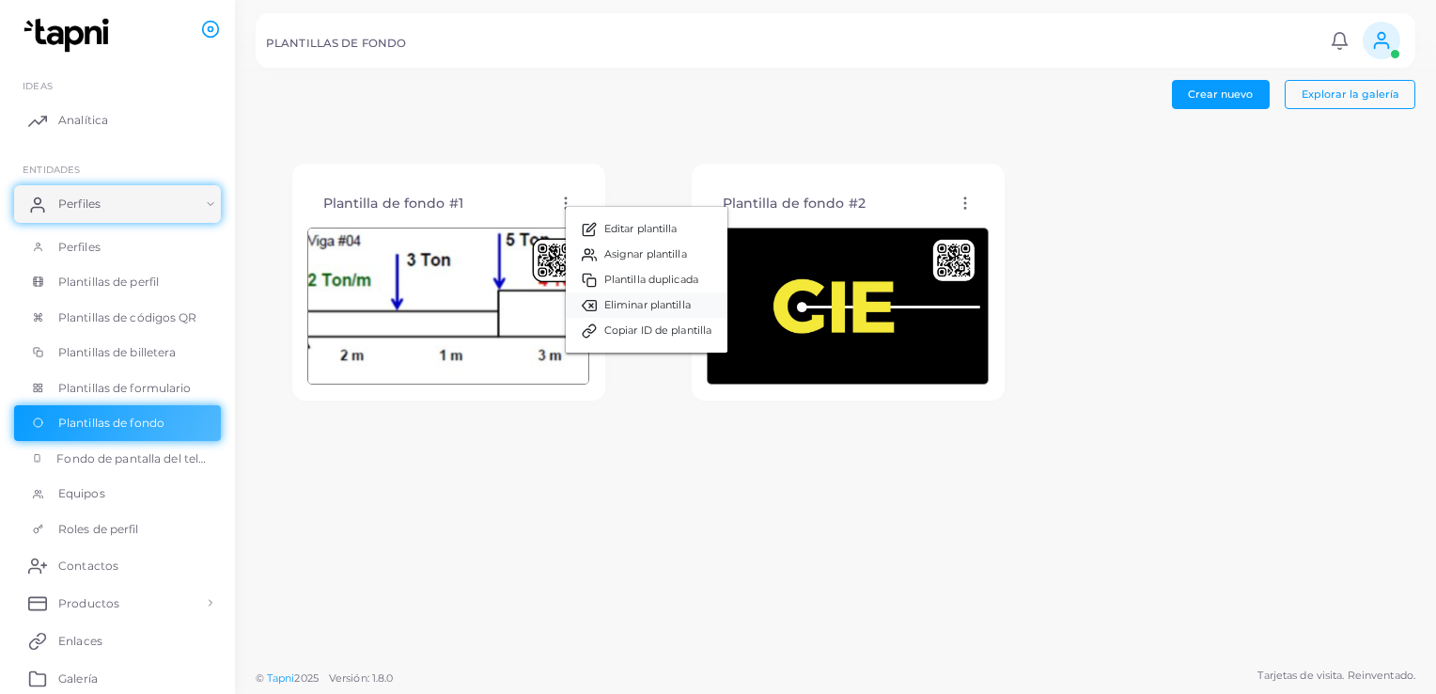
click at [636, 309] on span "Eliminar plantilla" at bounding box center [647, 305] width 86 height 15
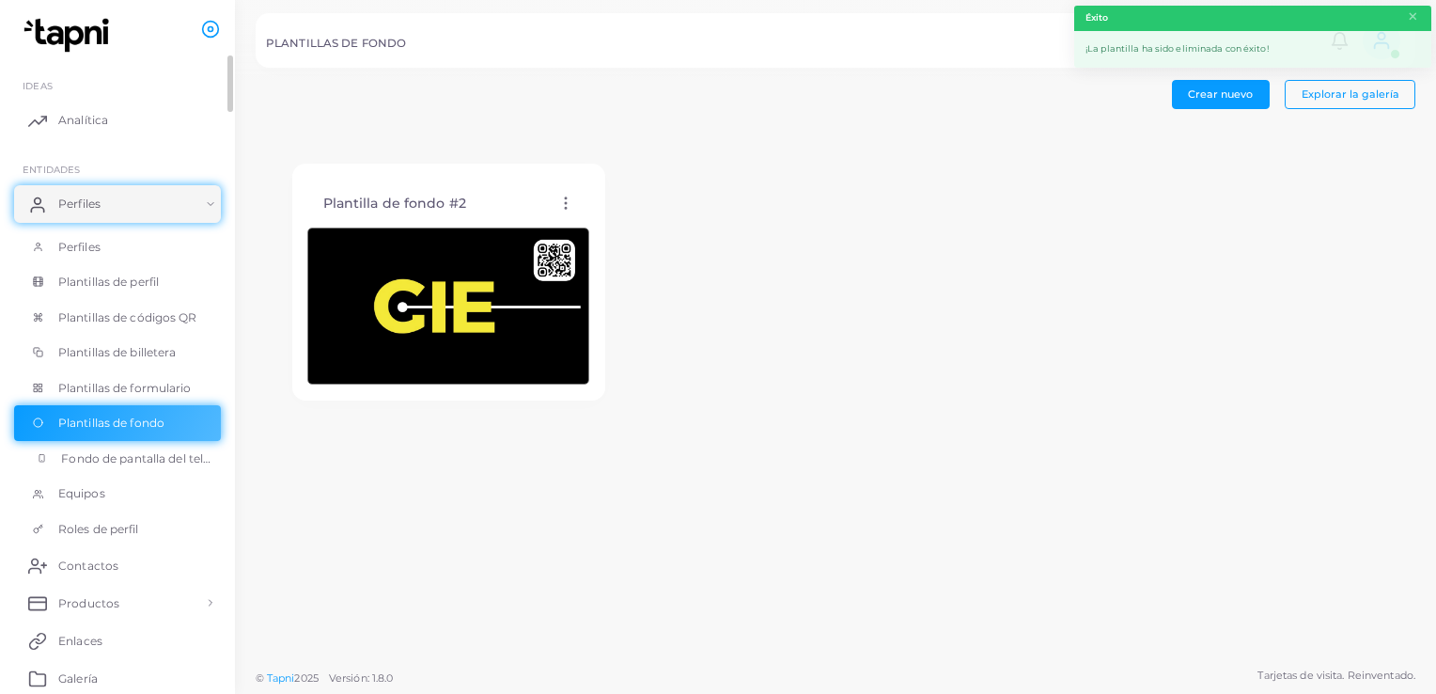
click at [112, 455] on span "Fondo de pantalla del teléfono" at bounding box center [136, 458] width 150 height 17
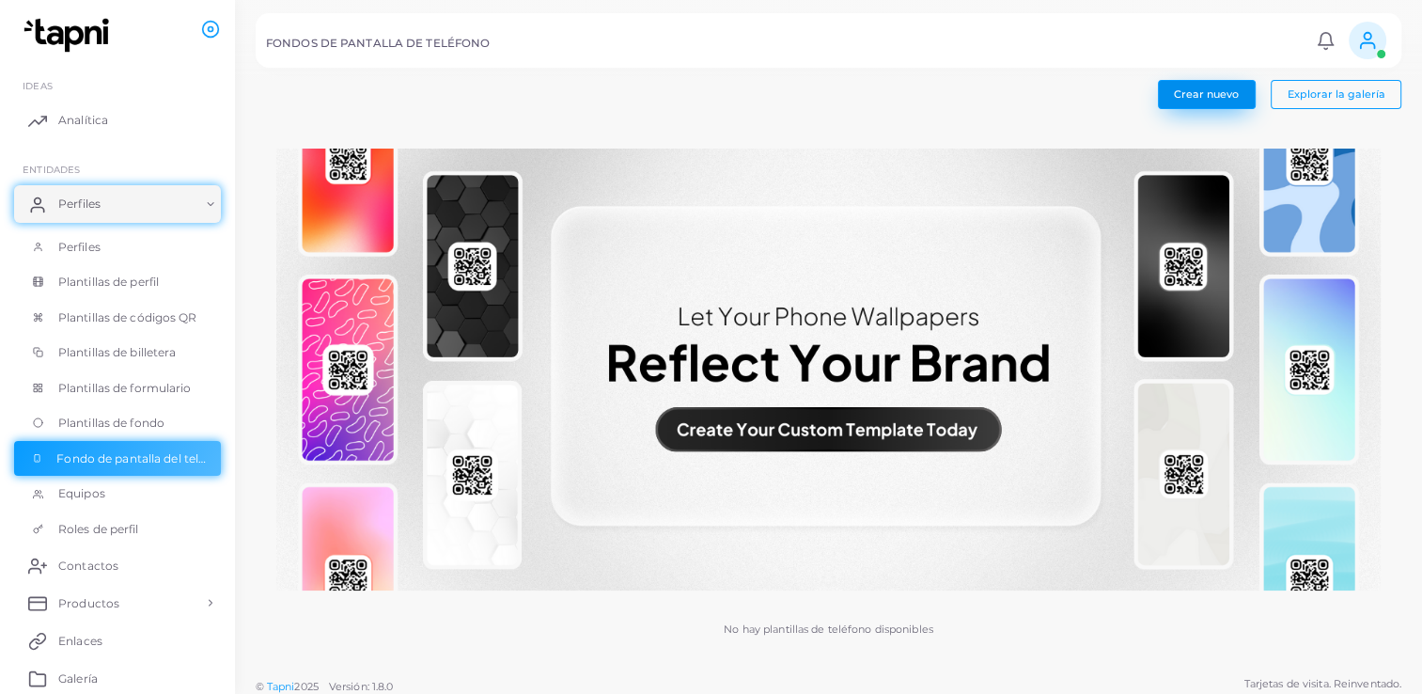
click at [1195, 99] on span "Crear nuevo" at bounding box center [1206, 93] width 65 height 13
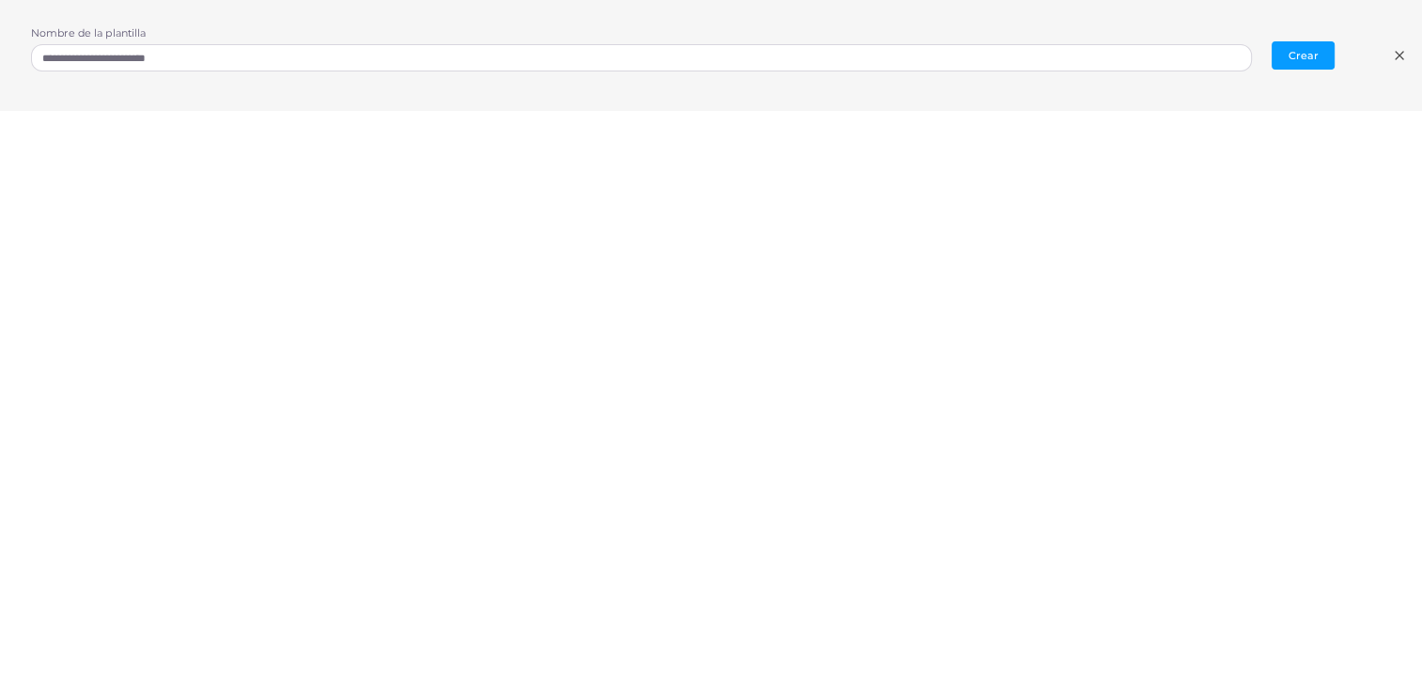
click at [1396, 57] on line at bounding box center [1400, 56] width 8 height 8
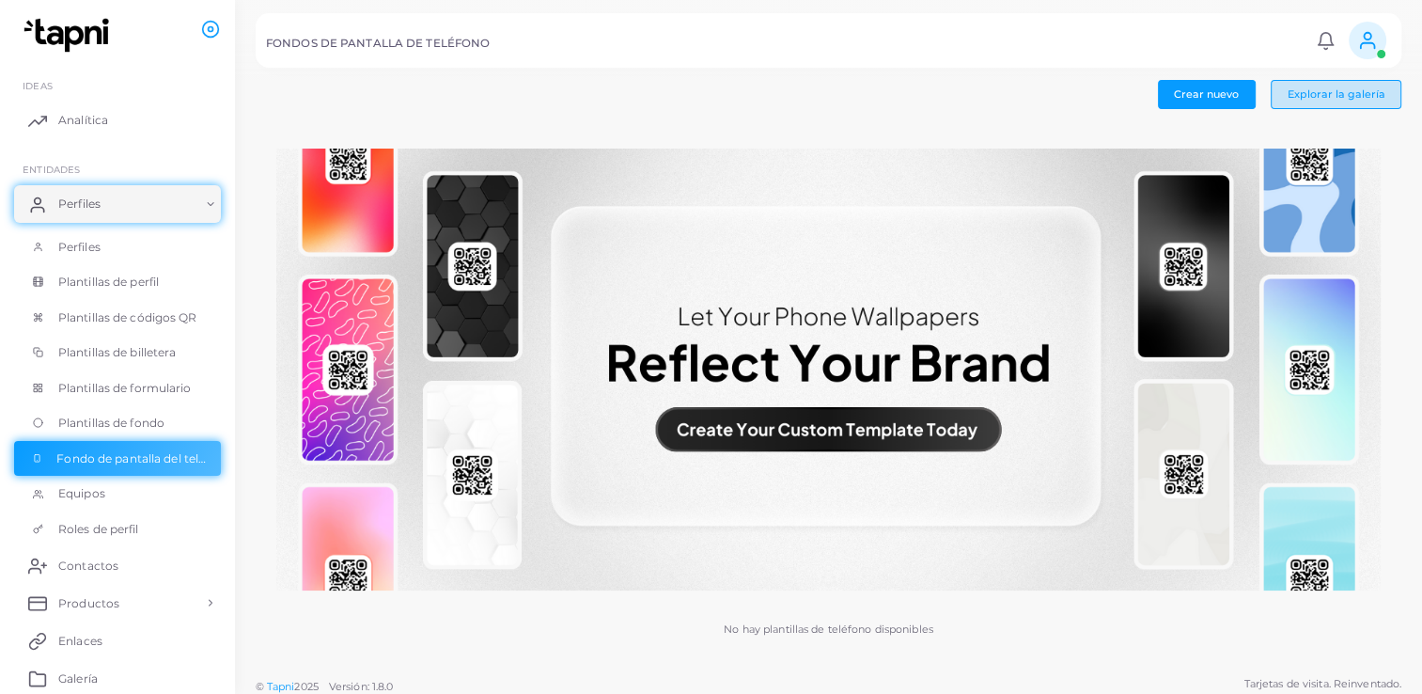
click at [1299, 100] on button "Explorar la galería" at bounding box center [1336, 94] width 131 height 28
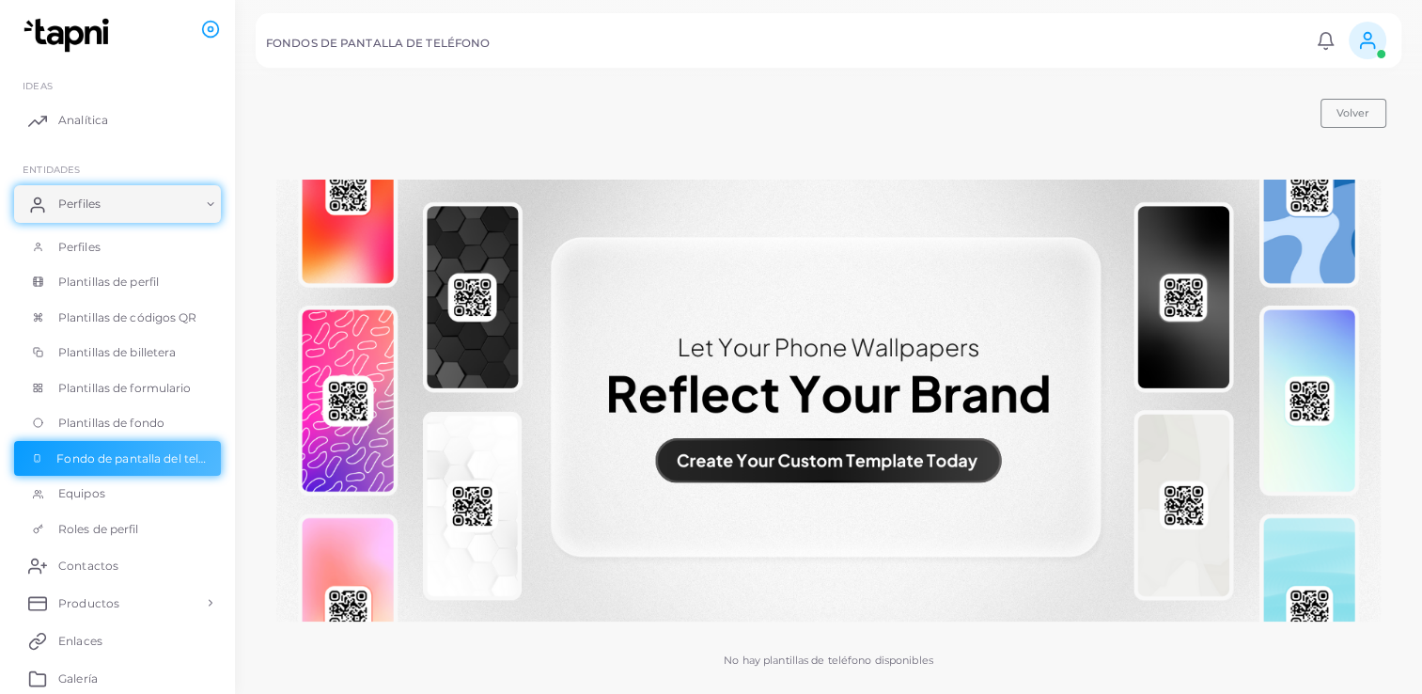
click at [800, 570] on img at bounding box center [828, 400] width 1104 height 442
click at [699, 483] on img at bounding box center [828, 400] width 1104 height 442
click at [394, 387] on img at bounding box center [828, 400] width 1104 height 442
click at [1184, 333] on img at bounding box center [828, 400] width 1104 height 442
click at [1373, 111] on button "Volver" at bounding box center [1353, 113] width 66 height 28
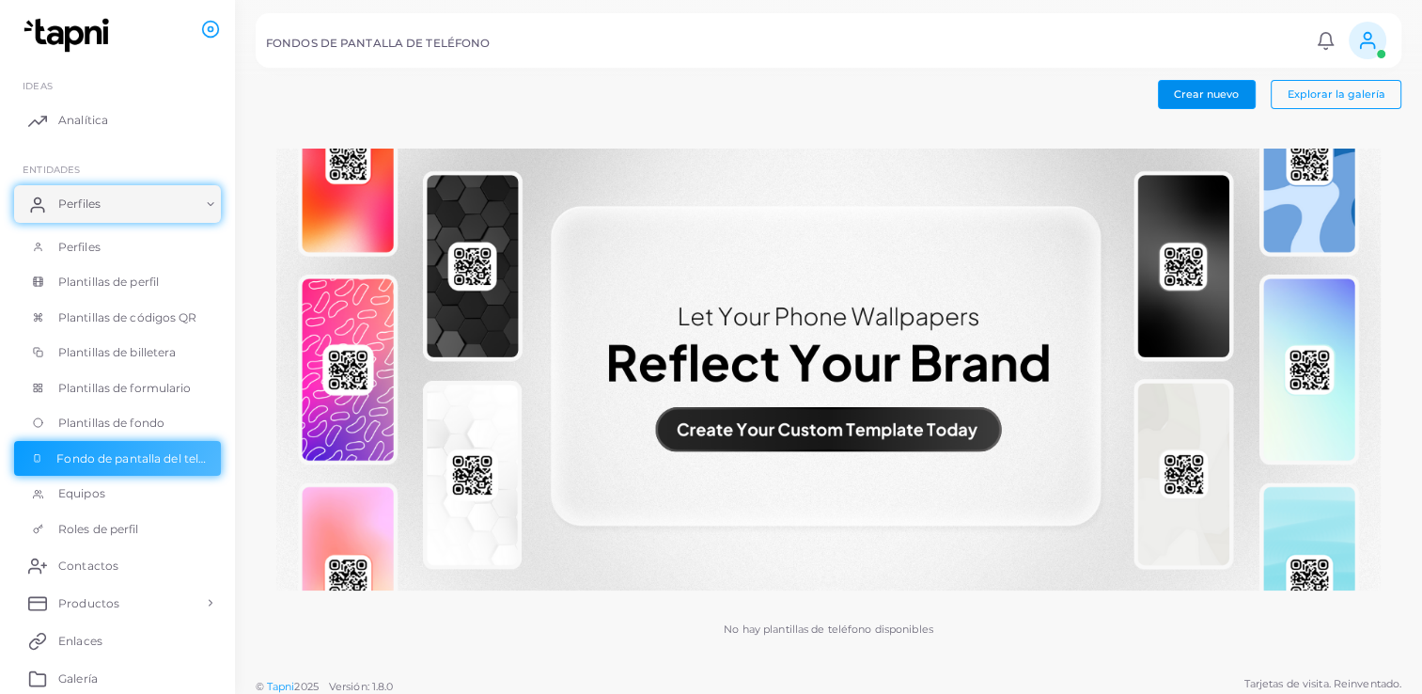
drag, startPoint x: 1177, startPoint y: 93, endPoint x: 1163, endPoint y: 41, distance: 53.3
click at [1163, 42] on div "FONDOS DE PANTALLA DE TELÉFONO Notifications 0 New Mark All As Read [PERSON_NAM…" at bounding box center [711, 347] width 1422 height 694
click at [1199, 88] on span "Crear nuevo" at bounding box center [1206, 93] width 65 height 13
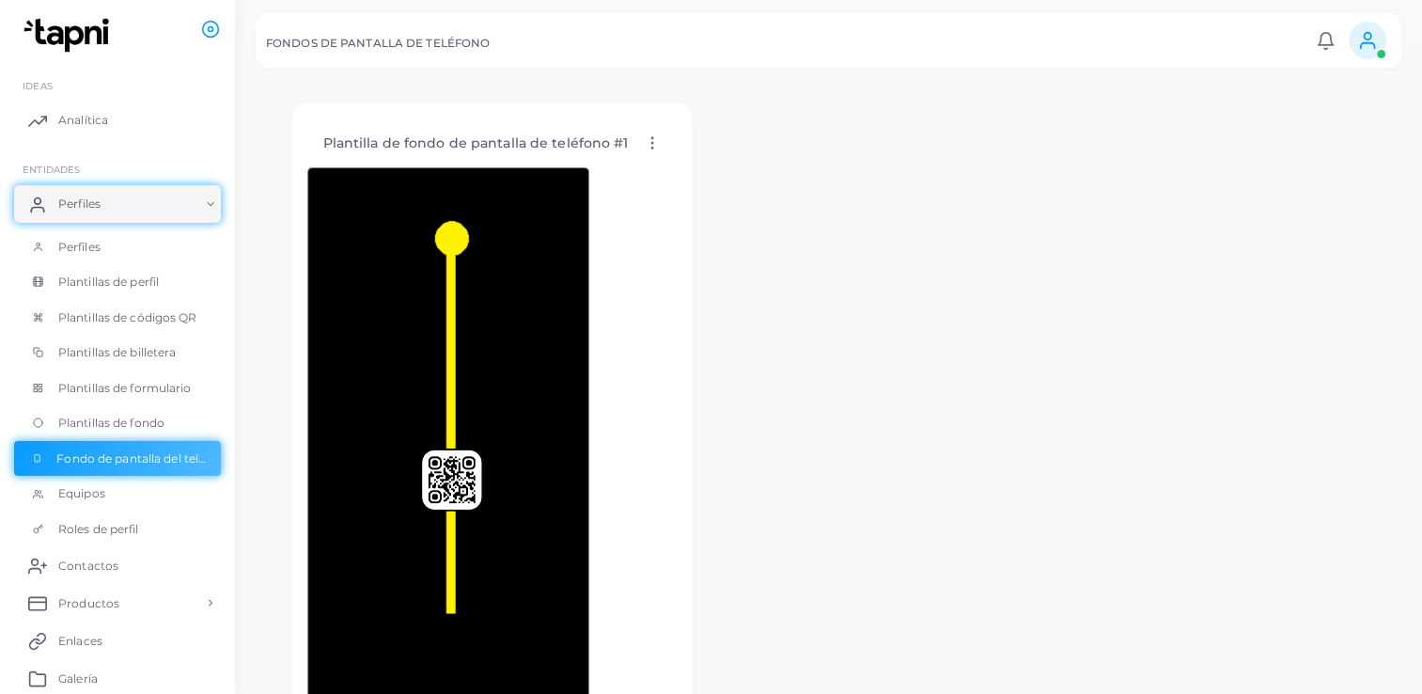
scroll to position [58, 0]
click at [650, 148] on icon at bounding box center [652, 144] width 17 height 17
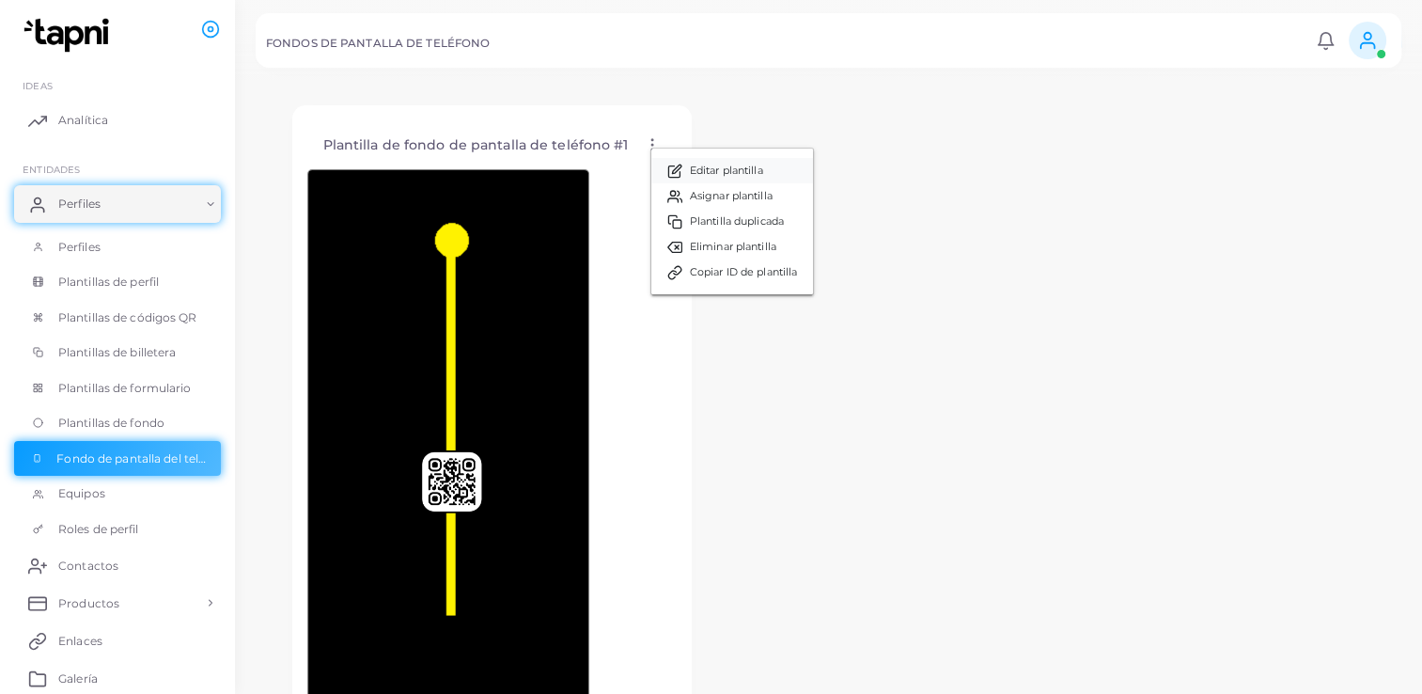
click at [770, 168] on link "Editar plantilla" at bounding box center [732, 170] width 162 height 25
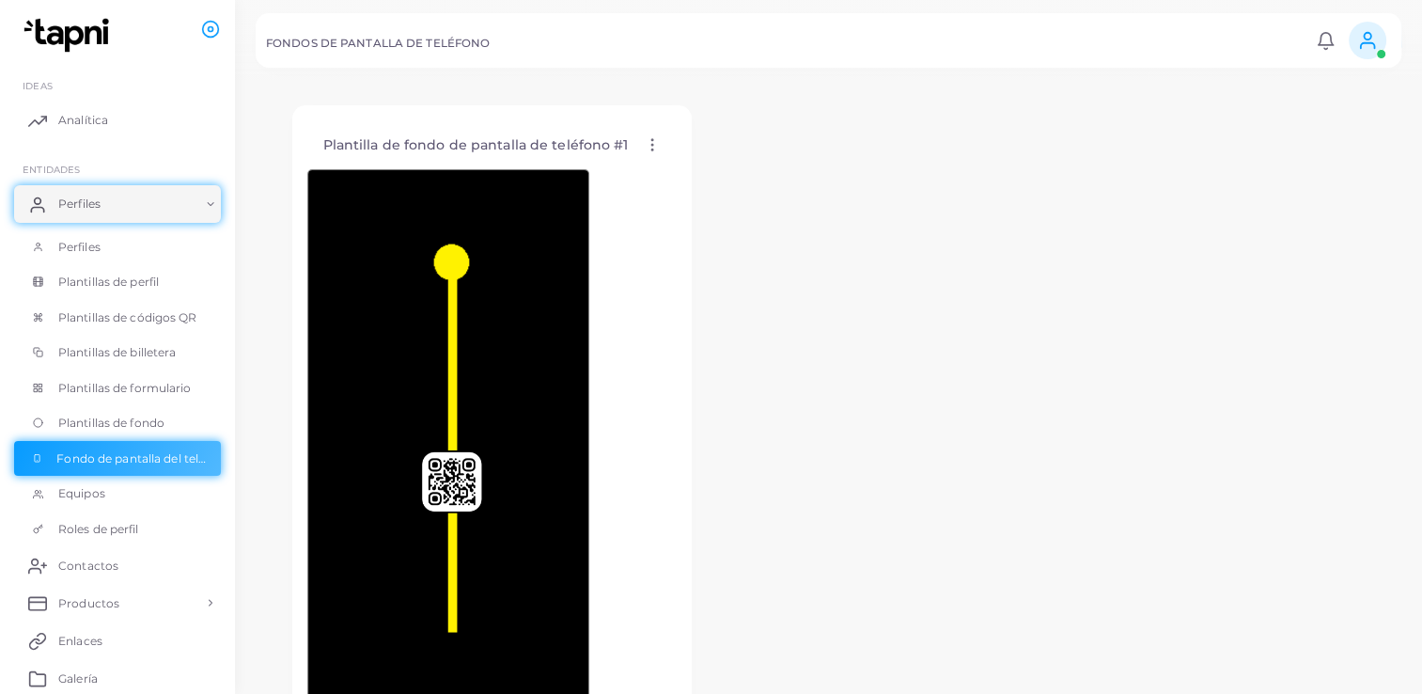
scroll to position [0, 0]
